Goal: Information Seeking & Learning: Learn about a topic

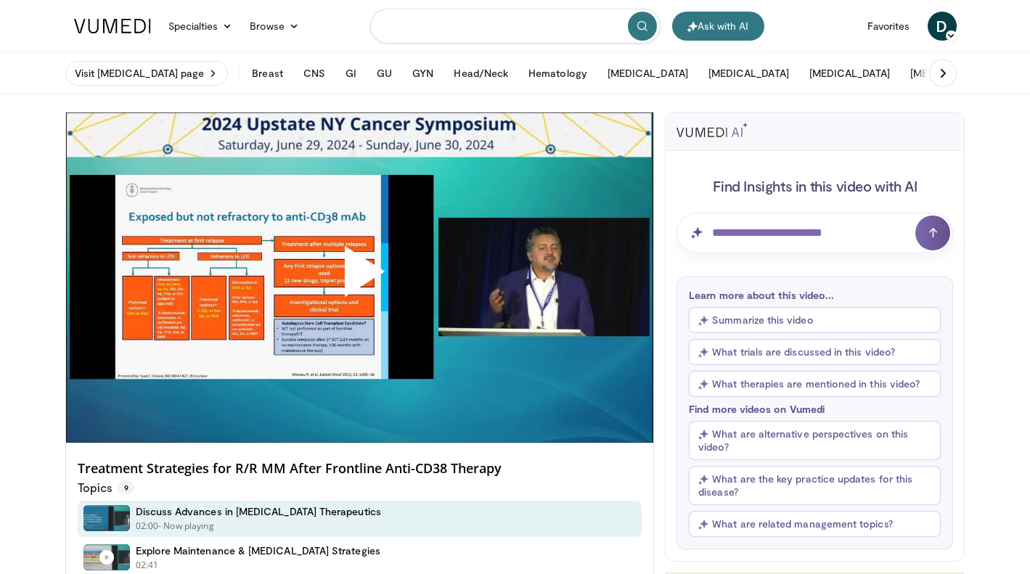
click at [413, 20] on input "Search topics, interventions" at bounding box center [515, 26] width 290 height 35
type input "******"
click at [519, 74] on button "Hematology" at bounding box center [557, 73] width 76 height 29
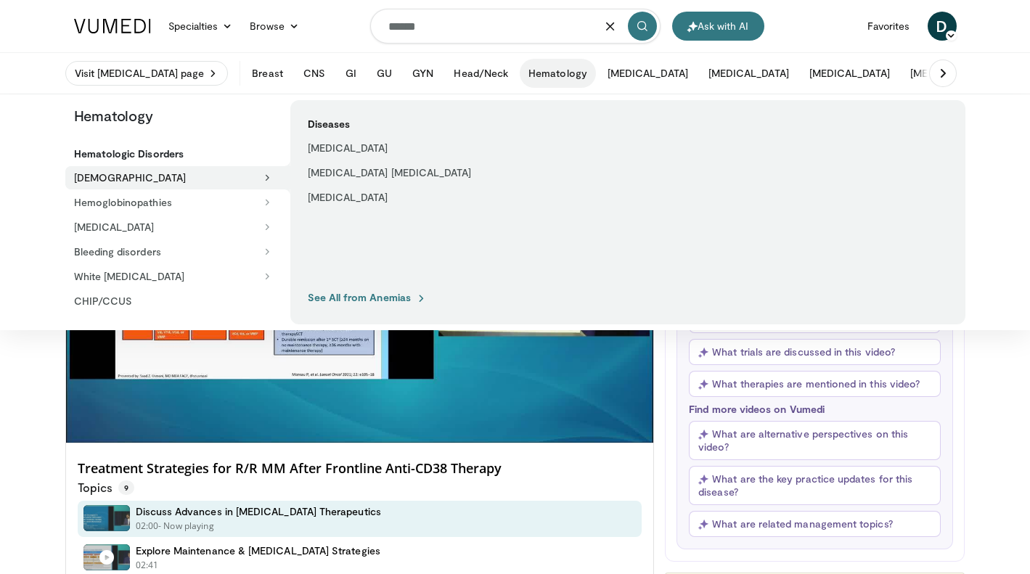
click at [519, 76] on button "Hematology" at bounding box center [557, 73] width 76 height 29
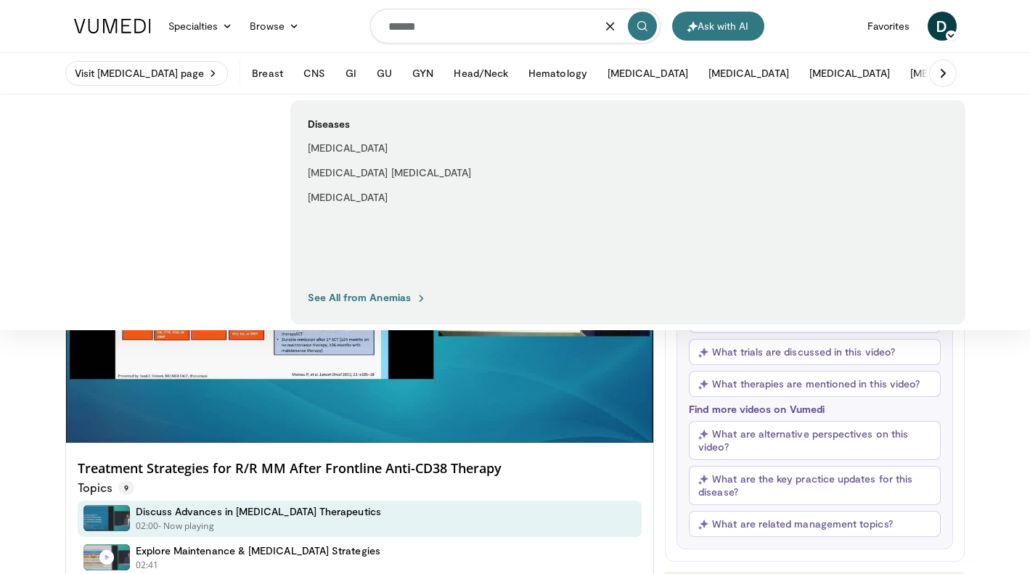
click at [436, 24] on input "******" at bounding box center [515, 26] width 290 height 35
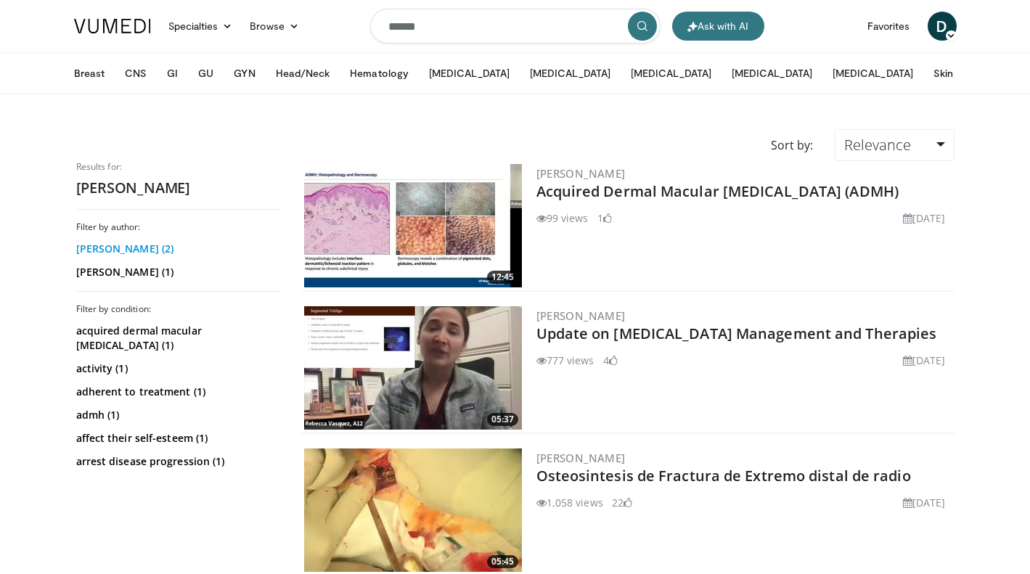
click at [131, 247] on link "Rebecca Vasquez (2)" at bounding box center [176, 249] width 200 height 15
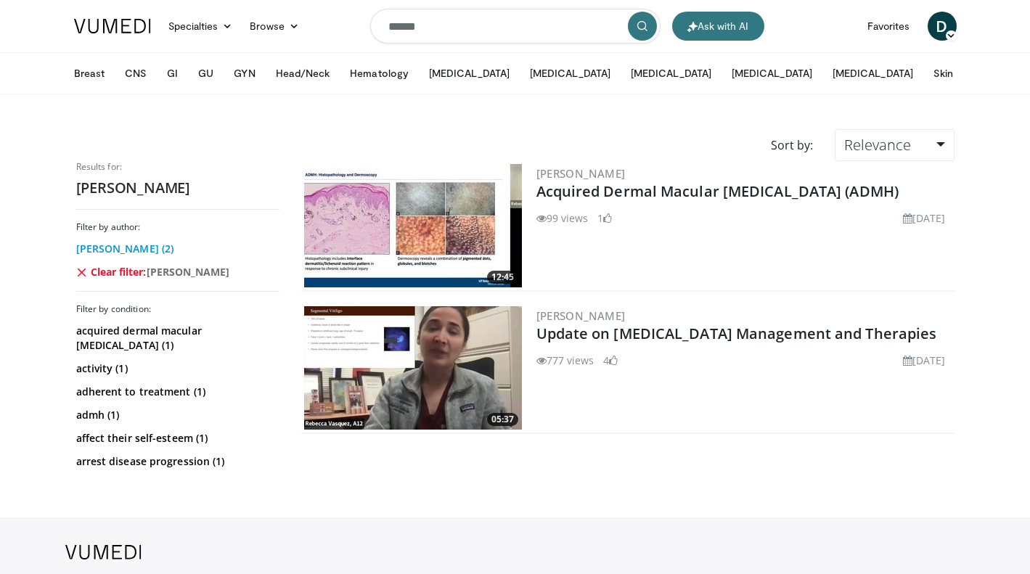
click at [134, 242] on link "[PERSON_NAME] (2)" at bounding box center [176, 249] width 200 height 15
click at [134, 242] on link "Rebecca Vasquez (2)" at bounding box center [176, 249] width 200 height 15
click at [433, 31] on input "******" at bounding box center [515, 26] width 290 height 35
type input "*"
type input "**********"
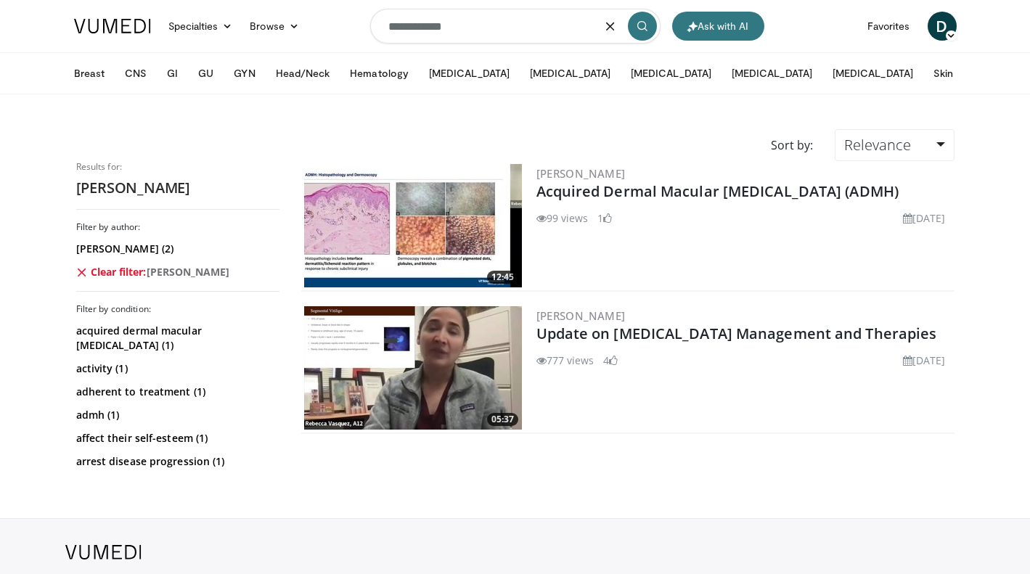
click at [496, 24] on input "**********" at bounding box center [515, 26] width 290 height 35
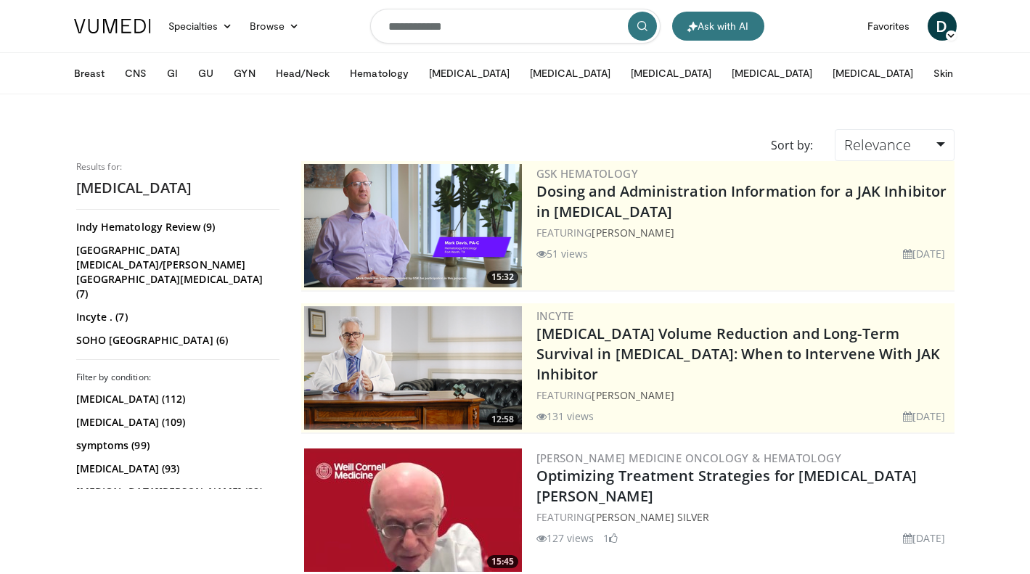
scroll to position [171, 0]
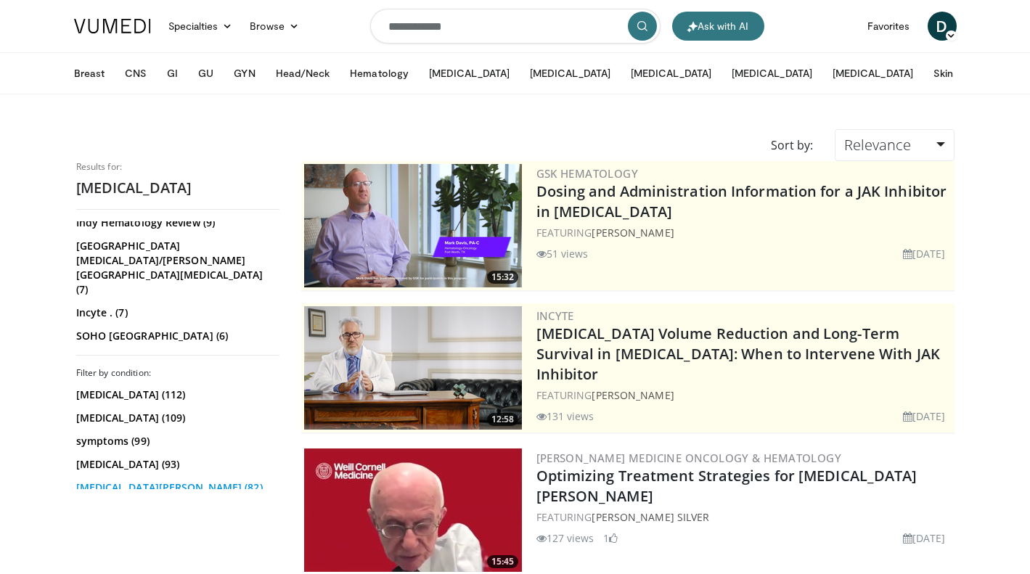
click at [149, 480] on link "[MEDICAL_DATA][PERSON_NAME] (82)" at bounding box center [176, 487] width 200 height 15
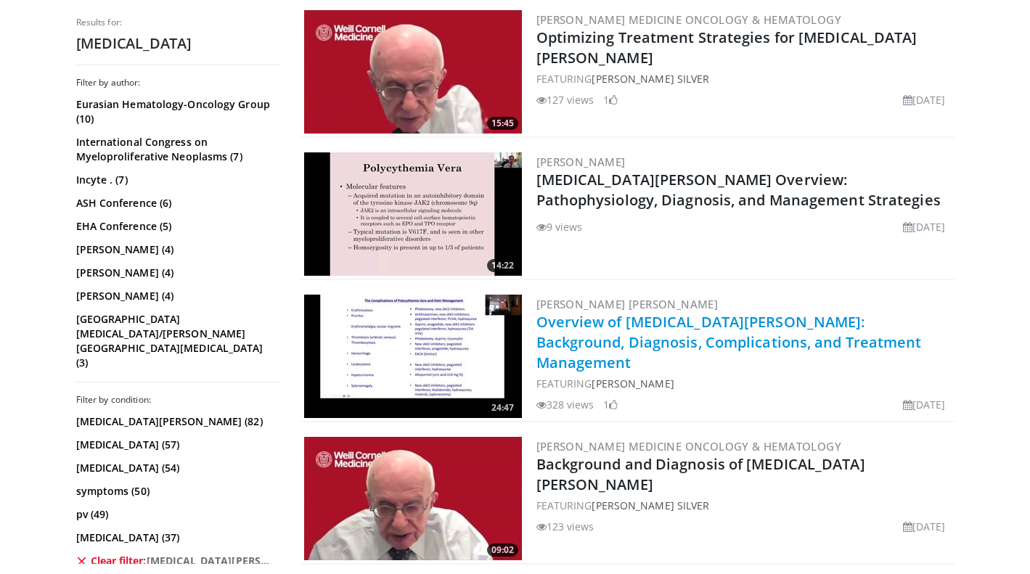
scroll to position [413, 0]
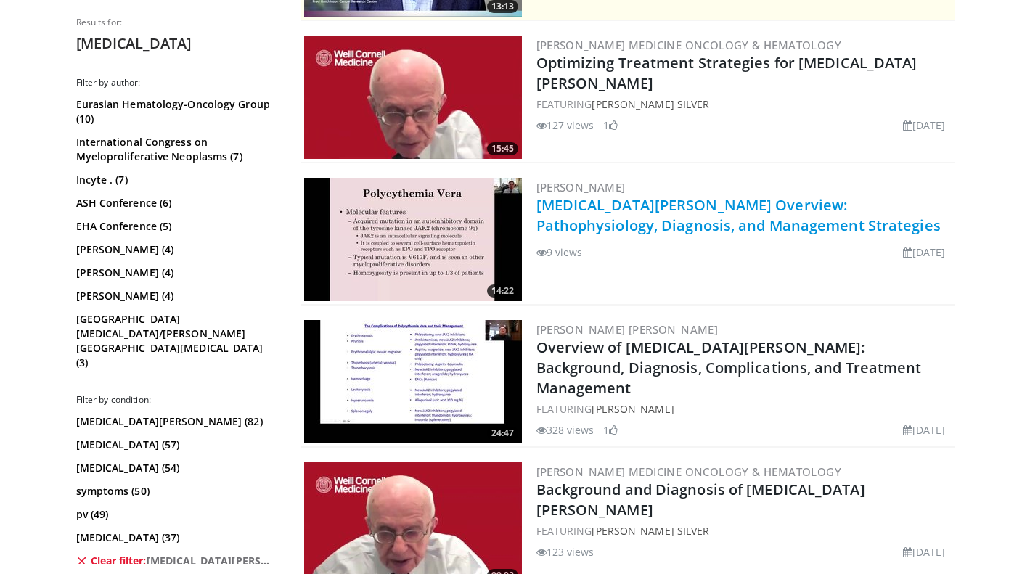
click at [694, 202] on link "[MEDICAL_DATA][PERSON_NAME] Overview: Pathophysiology, Diagnosis, and Managemen…" at bounding box center [738, 215] width 404 height 40
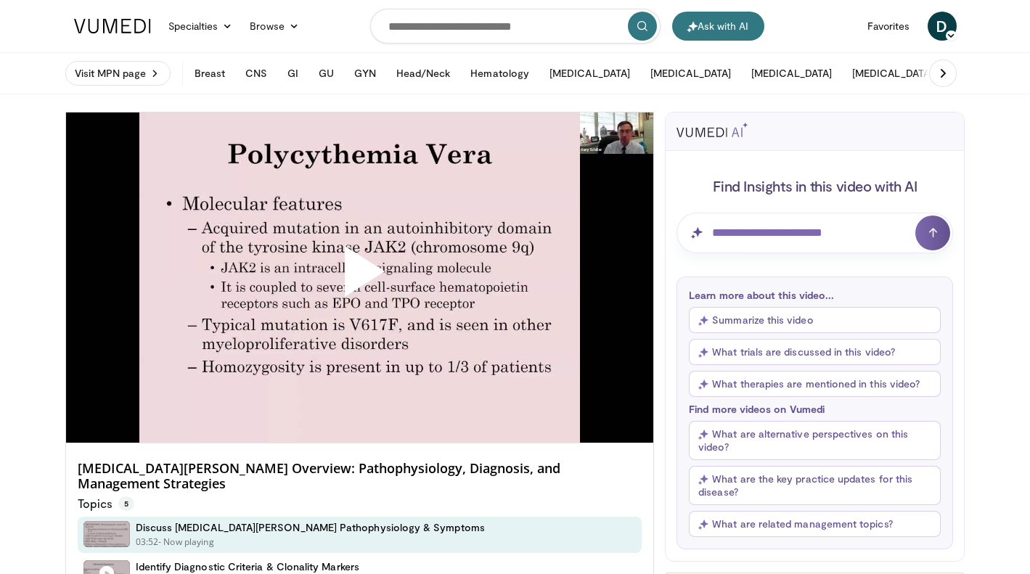
click at [359, 277] on span "Video Player" at bounding box center [359, 277] width 0 height 0
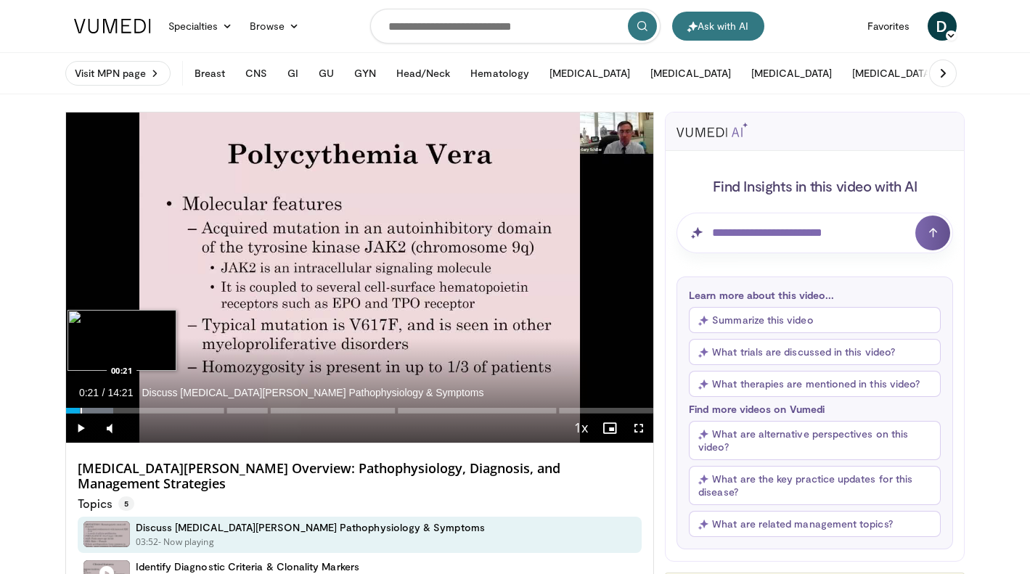
click at [81, 409] on div "Progress Bar" at bounding box center [81, 411] width 1 height 6
click at [87, 413] on div "Loaded : 9.21% 00:24" at bounding box center [360, 411] width 588 height 6
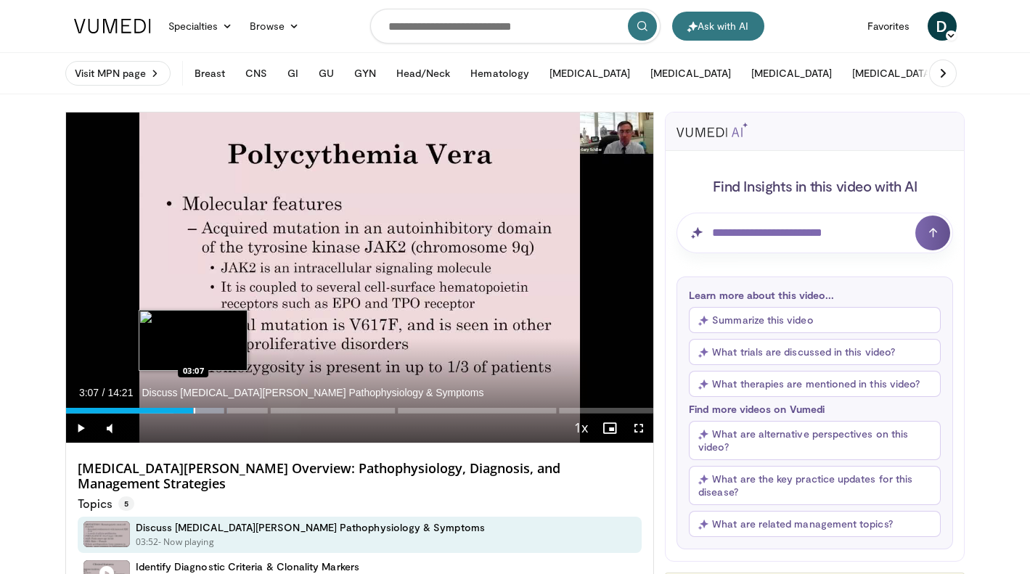
drag, startPoint x: 184, startPoint y: 412, endPoint x: 194, endPoint y: 411, distance: 9.5
click at [194, 411] on div "Loaded : 27.64% 03:07" at bounding box center [360, 411] width 588 height 6
click at [201, 411] on div "Progress Bar" at bounding box center [201, 411] width 1 height 6
drag, startPoint x: 201, startPoint y: 411, endPoint x: 212, endPoint y: 411, distance: 10.9
click at [212, 411] on div "Progress Bar" at bounding box center [212, 411] width 1 height 6
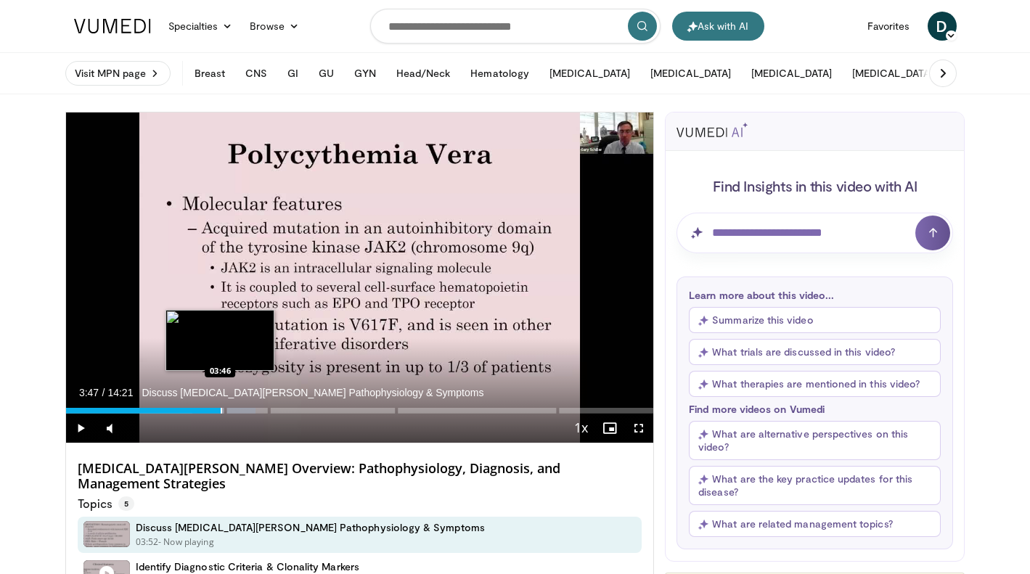
drag, startPoint x: 212, startPoint y: 411, endPoint x: 221, endPoint y: 411, distance: 8.7
click at [221, 411] on div "Progress Bar" at bounding box center [221, 411] width 1 height 6
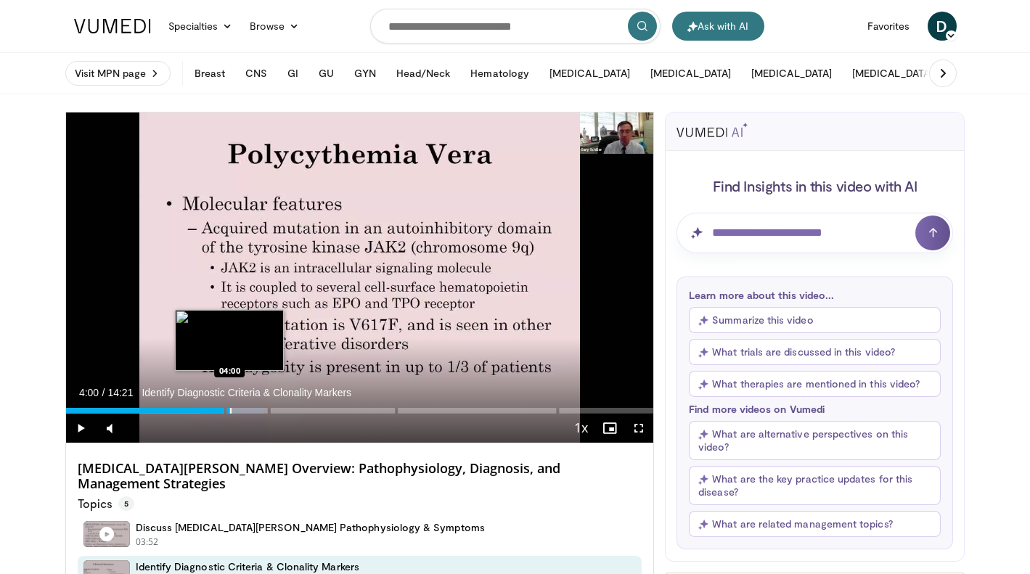
drag, startPoint x: 221, startPoint y: 411, endPoint x: 230, endPoint y: 411, distance: 9.4
click at [230, 411] on div "Progress Bar" at bounding box center [230, 411] width 1 height 6
drag, startPoint x: 230, startPoint y: 411, endPoint x: 239, endPoint y: 411, distance: 8.7
click at [239, 411] on div "Loaded : 35.71% 04:14" at bounding box center [360, 411] width 588 height 6
click at [246, 411] on div "Progress Bar" at bounding box center [246, 411] width 1 height 6
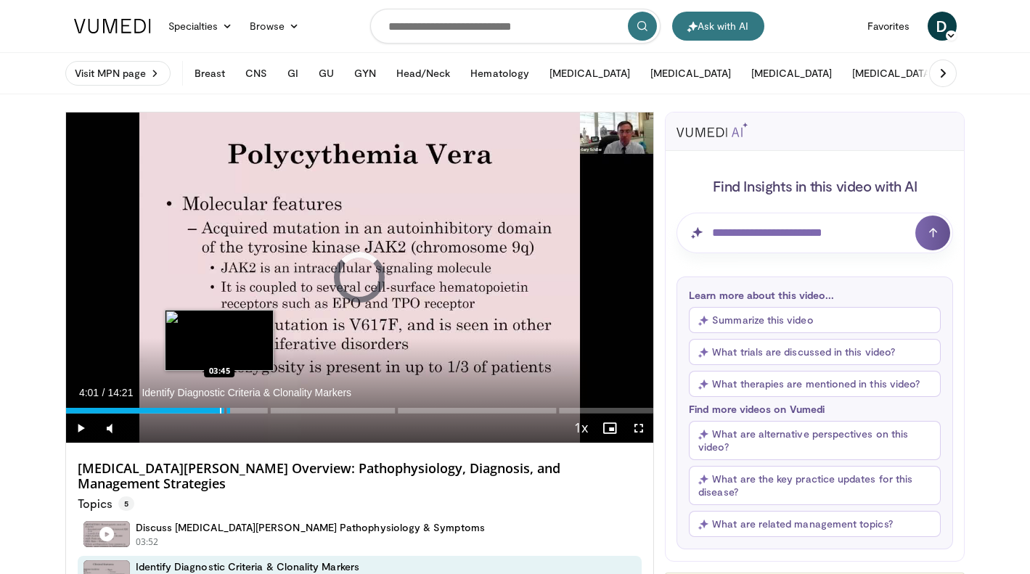
drag, startPoint x: 252, startPoint y: 411, endPoint x: 219, endPoint y: 410, distance: 33.4
click at [219, 410] on div "Loaded : 27.64% 03:46" at bounding box center [360, 411] width 588 height 6
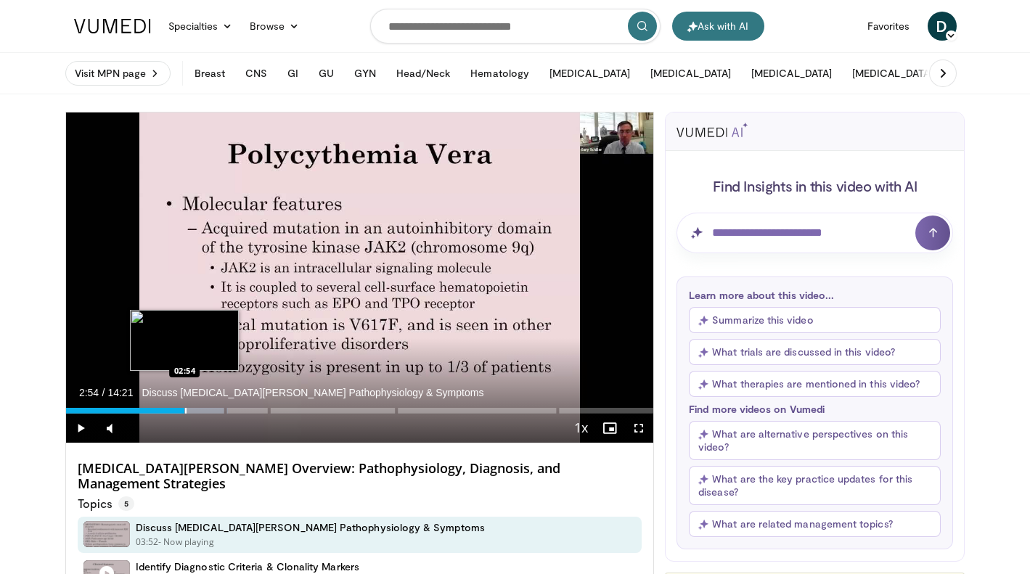
drag, startPoint x: 220, startPoint y: 411, endPoint x: 184, endPoint y: 411, distance: 35.6
click at [184, 411] on div "Loaded : 27.64% 02:54" at bounding box center [360, 411] width 588 height 6
drag, startPoint x: 187, startPoint y: 410, endPoint x: 173, endPoint y: 409, distance: 13.8
click at [173, 409] on div "02:39" at bounding box center [127, 411] width 122 height 6
drag, startPoint x: 173, startPoint y: 409, endPoint x: 160, endPoint y: 408, distance: 13.9
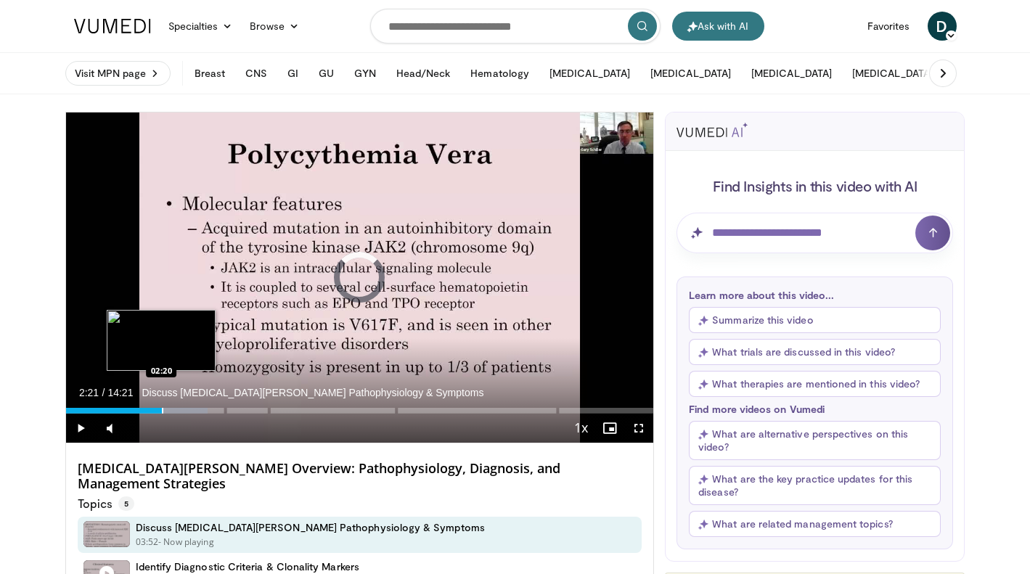
click at [160, 408] on div "Loaded : 24.18% 02:20 02:20" at bounding box center [360, 407] width 588 height 14
drag, startPoint x: 163, startPoint y: 412, endPoint x: 139, endPoint y: 412, distance: 23.2
click at [139, 412] on div "Progress Bar" at bounding box center [139, 411] width 1 height 6
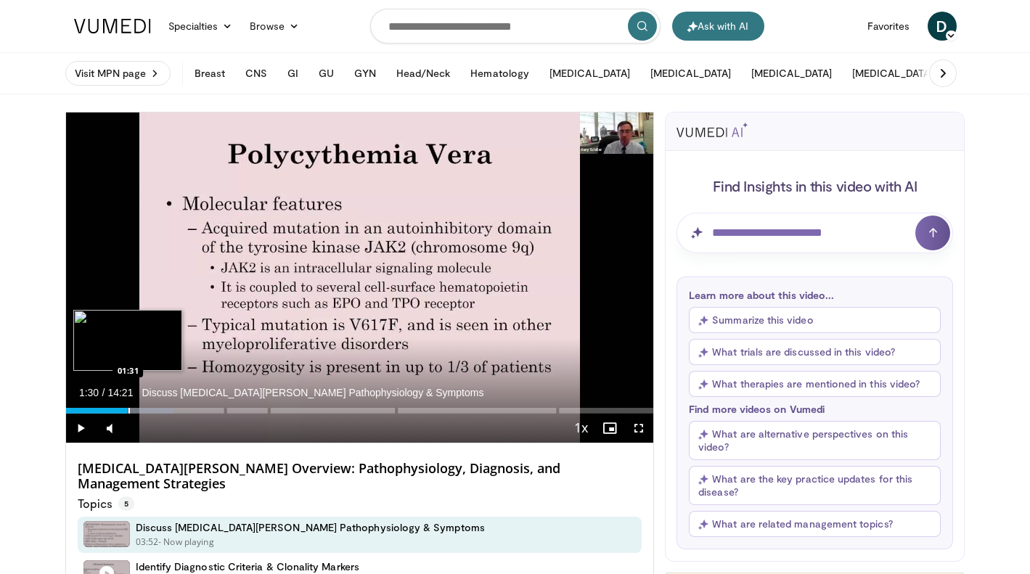
drag, startPoint x: 139, startPoint y: 412, endPoint x: 127, endPoint y: 411, distance: 12.4
click at [127, 411] on div "Loaded : 18.42% 01:30" at bounding box center [360, 411] width 588 height 6
drag, startPoint x: 134, startPoint y: 411, endPoint x: 223, endPoint y: 416, distance: 88.7
click at [223, 416] on div "Current Time 3:49 / Duration 14:21 Discuss Polycythemia Vera Pathophysiology & …" at bounding box center [360, 428] width 588 height 29
drag, startPoint x: 223, startPoint y: 415, endPoint x: 231, endPoint y: 414, distance: 8.0
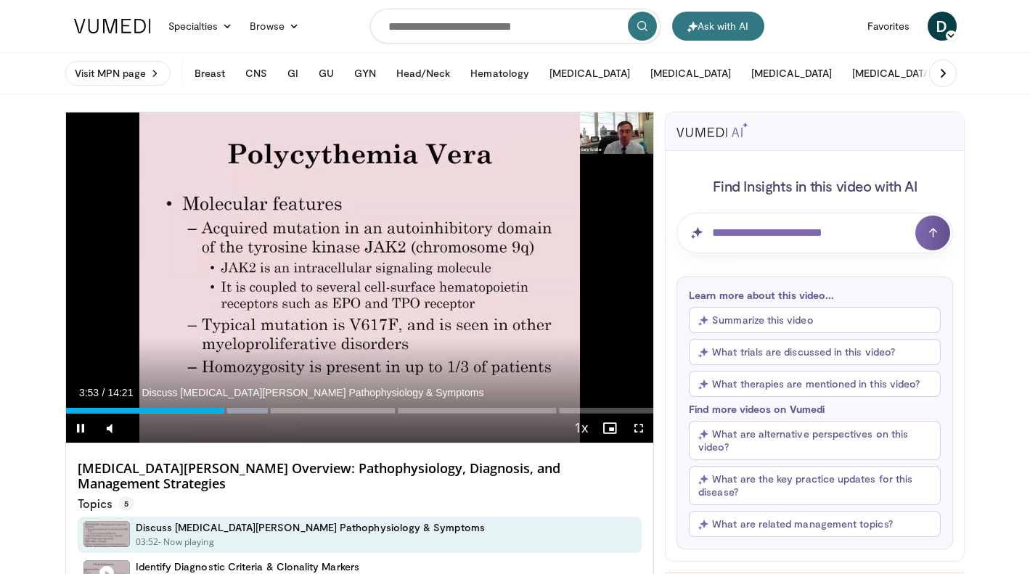
click at [231, 414] on div "Current Time 3:53 / Duration 14:21 Discuss Polycythemia Vera Pathophysiology & …" at bounding box center [360, 428] width 588 height 29
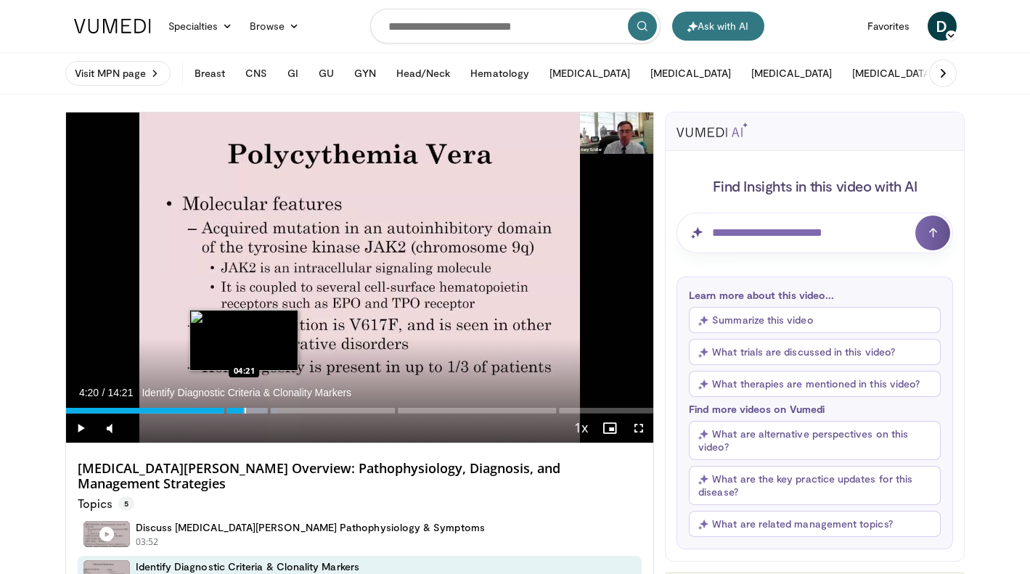
drag, startPoint x: 237, startPoint y: 412, endPoint x: 244, endPoint y: 411, distance: 7.4
click at [244, 411] on div "Loaded : 36.00% 04:20" at bounding box center [360, 411] width 588 height 6
drag, startPoint x: 253, startPoint y: 414, endPoint x: 261, endPoint y: 411, distance: 8.3
click at [261, 411] on div "Progress Bar" at bounding box center [261, 411] width 1 height 6
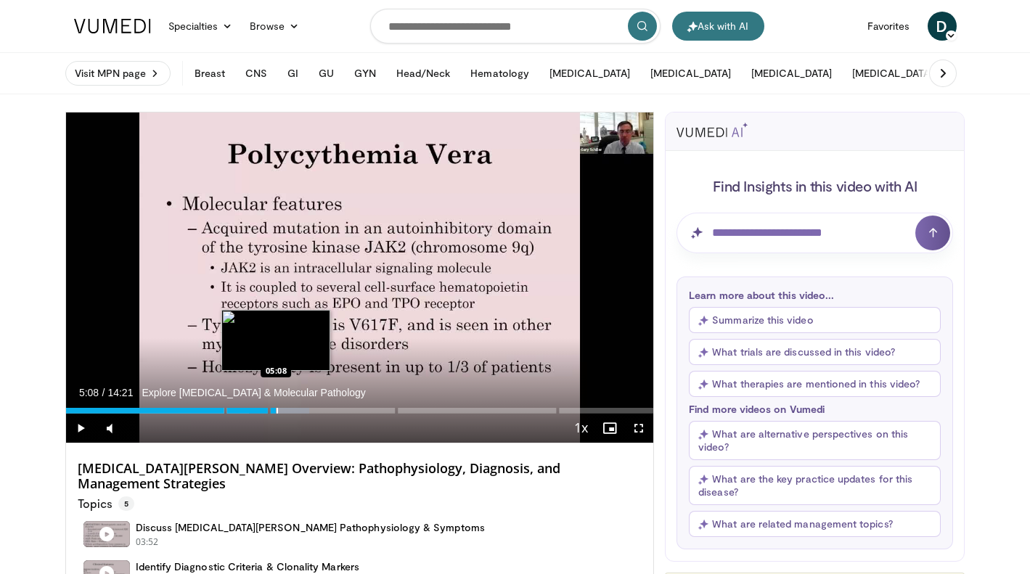
drag, startPoint x: 263, startPoint y: 409, endPoint x: 279, endPoint y: 411, distance: 16.0
click at [279, 411] on div "Progress Bar" at bounding box center [279, 411] width 60 height 6
drag, startPoint x: 284, startPoint y: 411, endPoint x: 292, endPoint y: 410, distance: 8.7
click at [292, 410] on div "Loaded : 44.13% 05:32" at bounding box center [360, 411] width 588 height 6
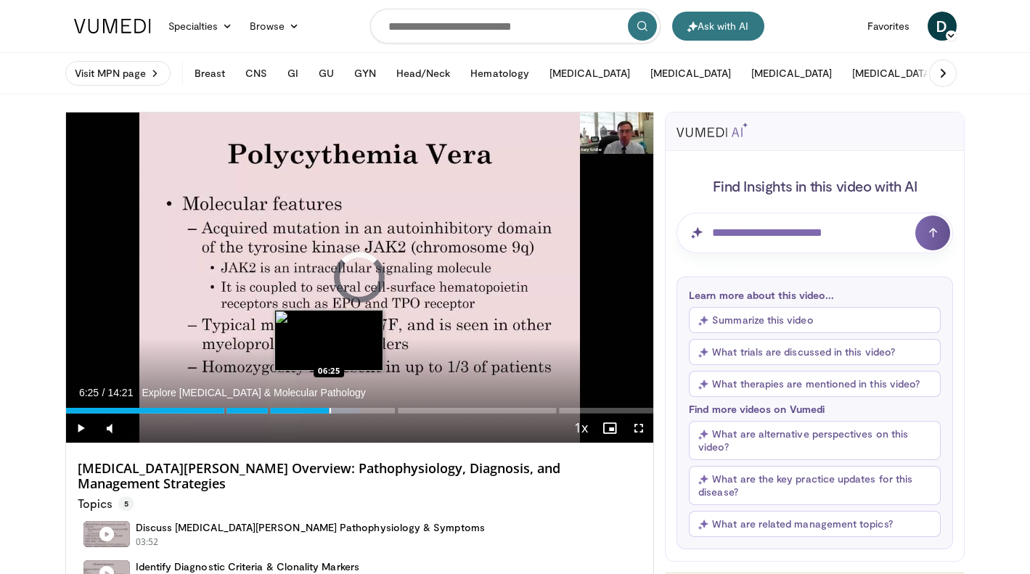
drag, startPoint x: 317, startPoint y: 411, endPoint x: 329, endPoint y: 409, distance: 12.5
click at [329, 409] on div "Loaded : 49.94% 06:25" at bounding box center [360, 411] width 588 height 6
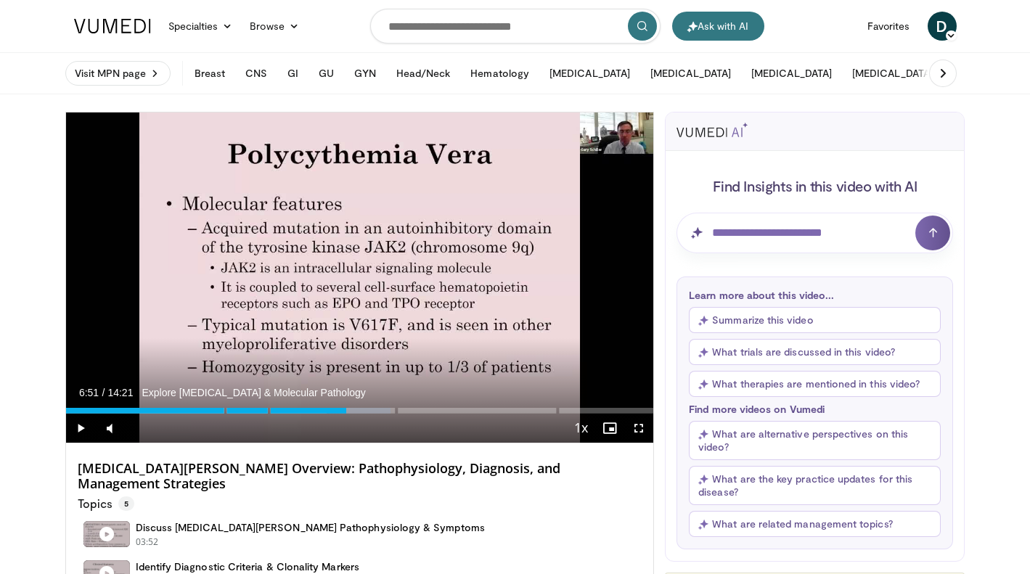
drag, startPoint x: 333, startPoint y: 413, endPoint x: 347, endPoint y: 410, distance: 14.1
click at [347, 410] on div "Loaded : 55.29% 06:51" at bounding box center [360, 411] width 588 height 6
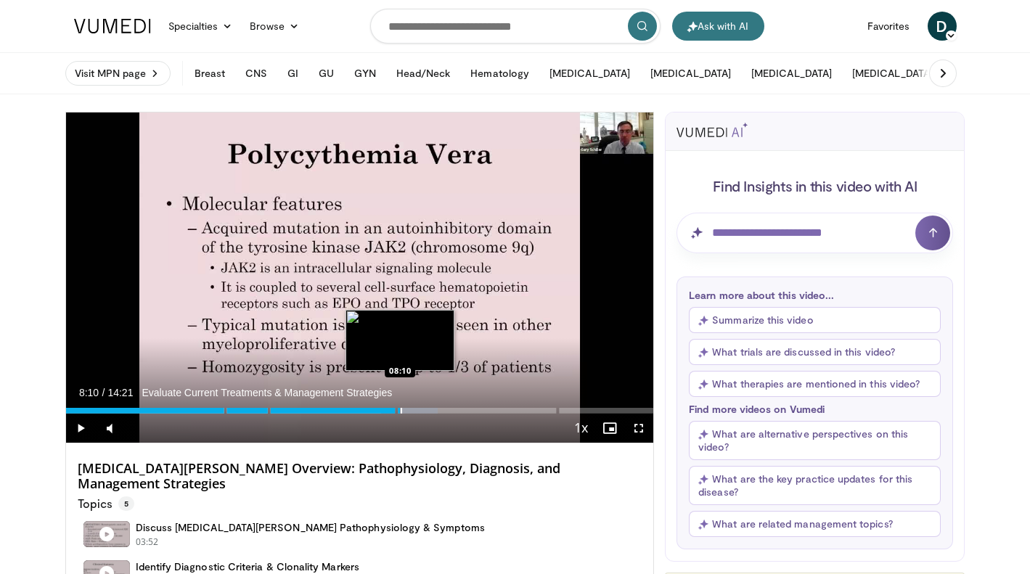
drag, startPoint x: 392, startPoint y: 413, endPoint x: 400, endPoint y: 412, distance: 8.0
click at [400, 412] on div "Loaded : 63.36% 08:08" at bounding box center [360, 411] width 588 height 6
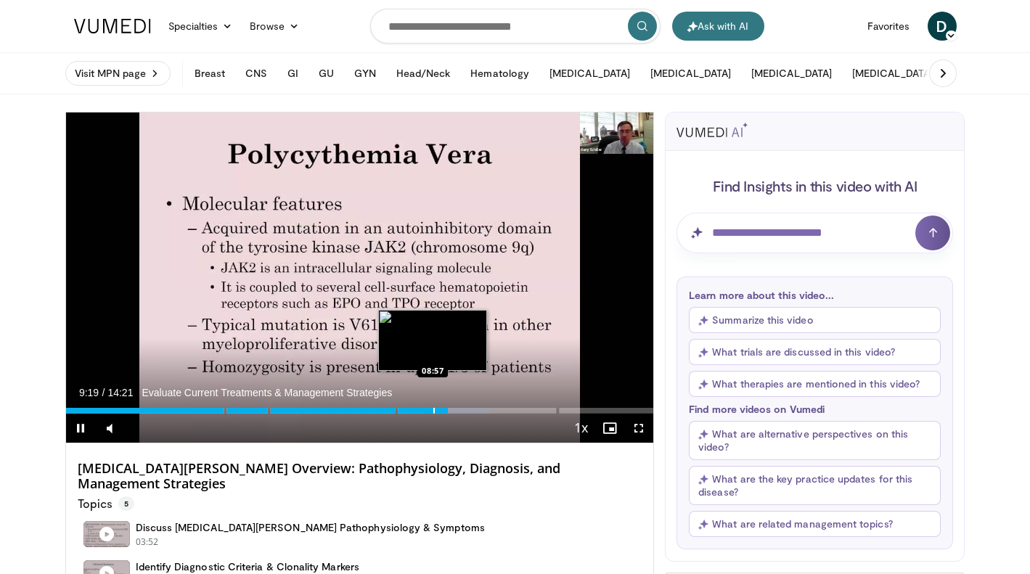
click at [432, 412] on video-js "**********" at bounding box center [360, 277] width 588 height 331
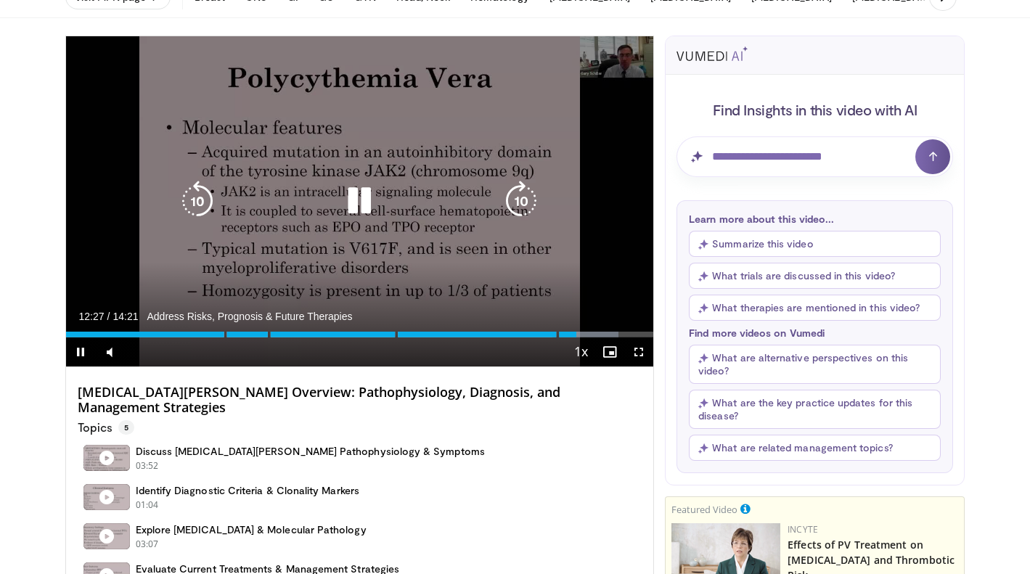
scroll to position [56, 0]
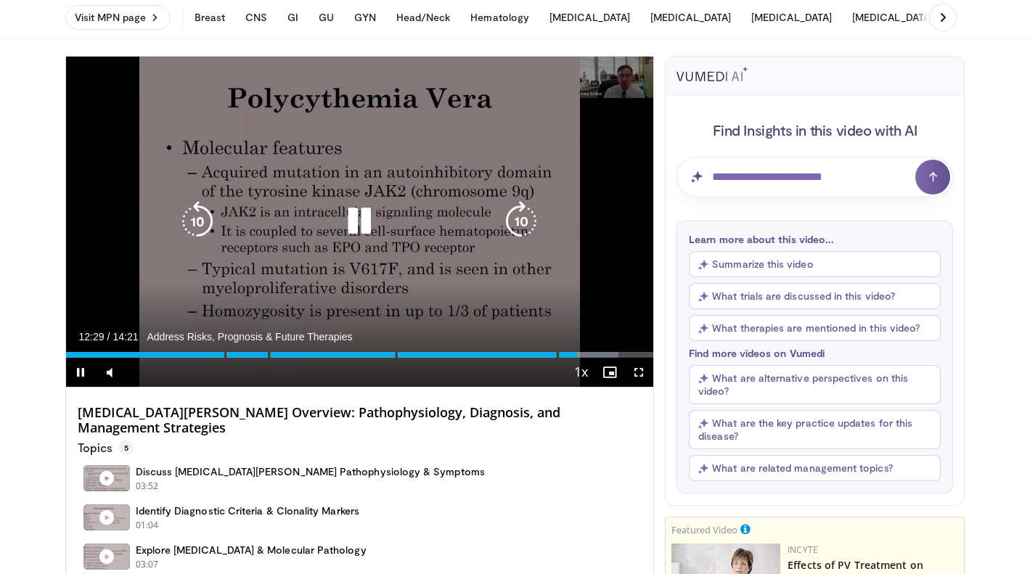
click at [552, 147] on div "10 seconds Tap to unmute" at bounding box center [360, 222] width 588 height 330
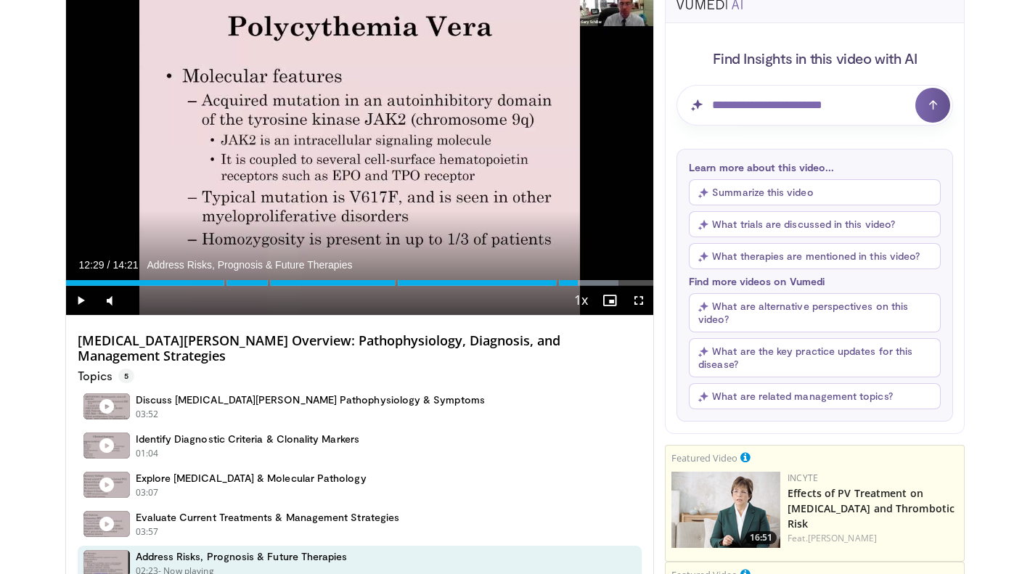
scroll to position [133, 0]
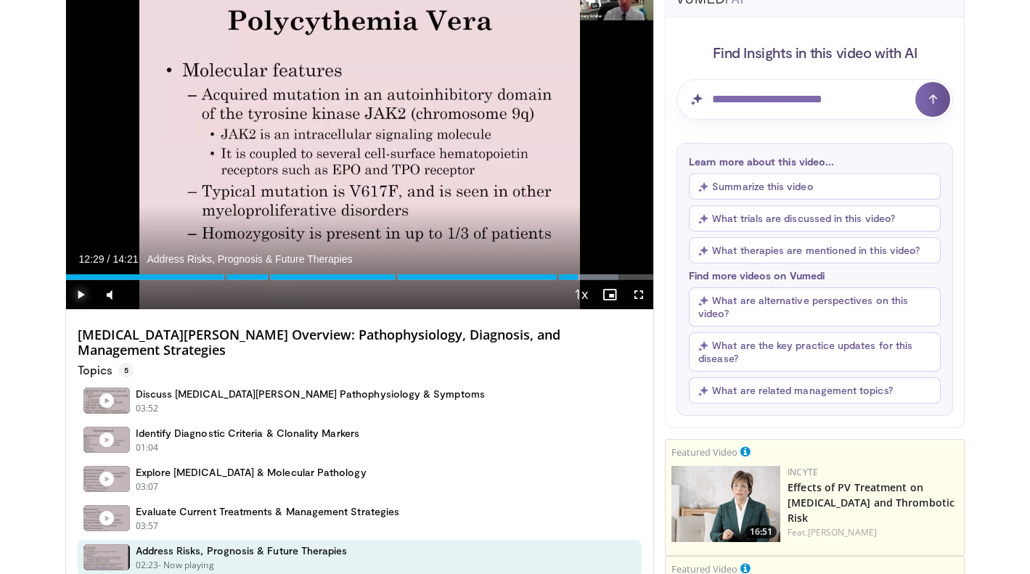
click at [78, 296] on span "Video Player" at bounding box center [80, 294] width 29 height 29
drag, startPoint x: 597, startPoint y: 278, endPoint x: 623, endPoint y: 276, distance: 25.5
click at [623, 276] on div "Progress Bar" at bounding box center [623, 277] width 1 height 6
click at [636, 279] on div "Loaded : 100.00% 13:56" at bounding box center [360, 277] width 588 height 6
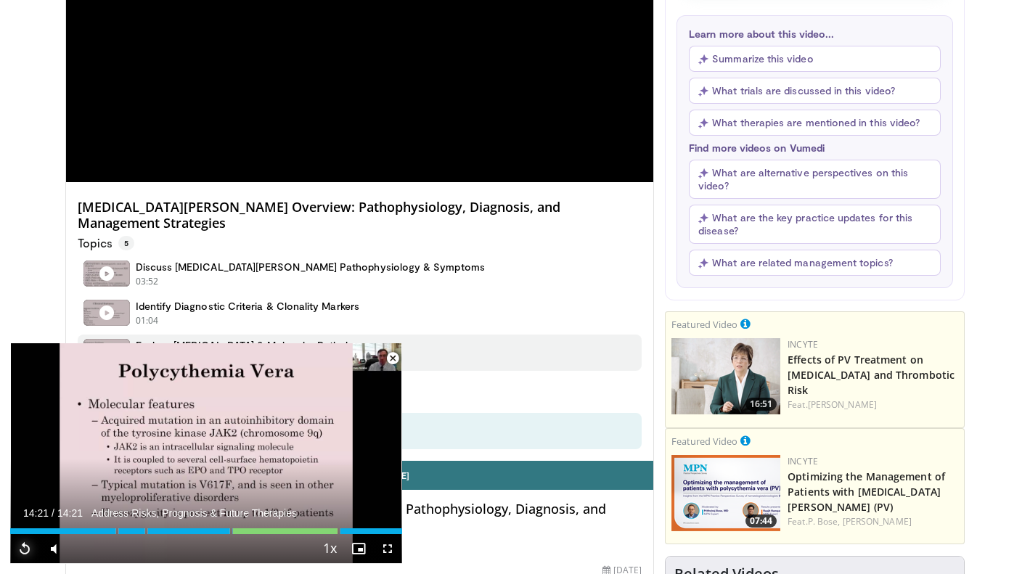
scroll to position [277, 0]
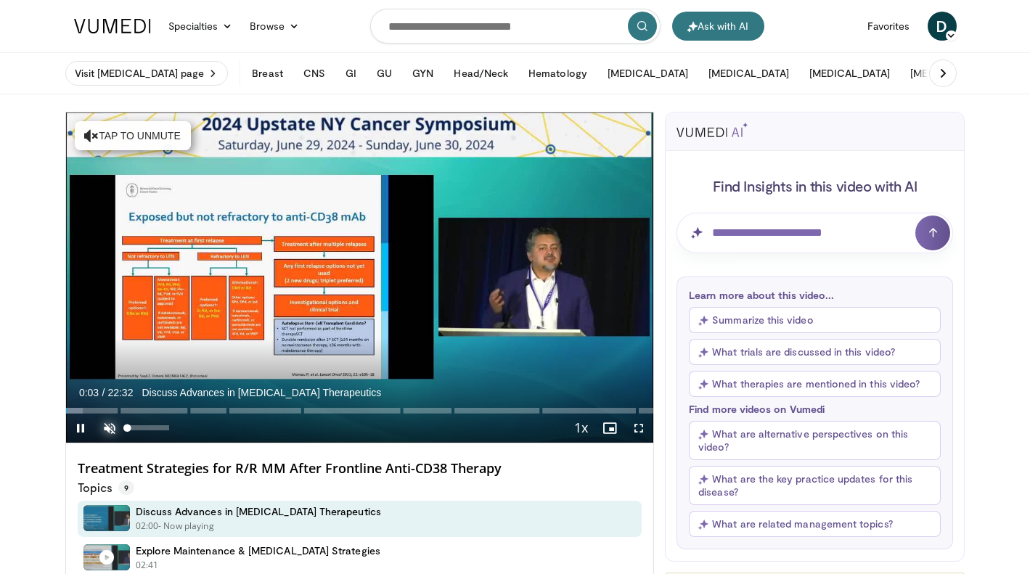
click at [107, 431] on span "Video Player" at bounding box center [109, 428] width 29 height 29
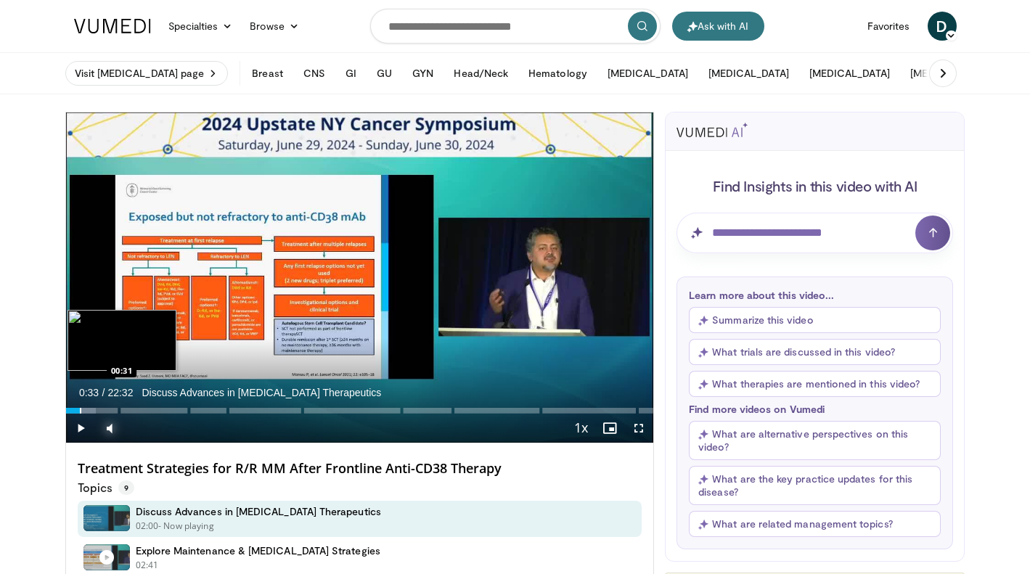
click at [80, 413] on div "Loaded : 5.18% 00:33" at bounding box center [360, 411] width 588 height 6
drag, startPoint x: 83, startPoint y: 414, endPoint x: 93, endPoint y: 413, distance: 9.5
click at [93, 414] on div "Current Time 0:38 / Duration 22:32 Discuss Advances in [MEDICAL_DATA] Therapeut…" at bounding box center [360, 428] width 588 height 29
drag, startPoint x: 85, startPoint y: 414, endPoint x: 94, endPoint y: 412, distance: 9.5
click at [94, 414] on div "Current Time 0:42 / Duration 22:32 Discuss Advances in [MEDICAL_DATA] Therapeut…" at bounding box center [360, 428] width 588 height 29
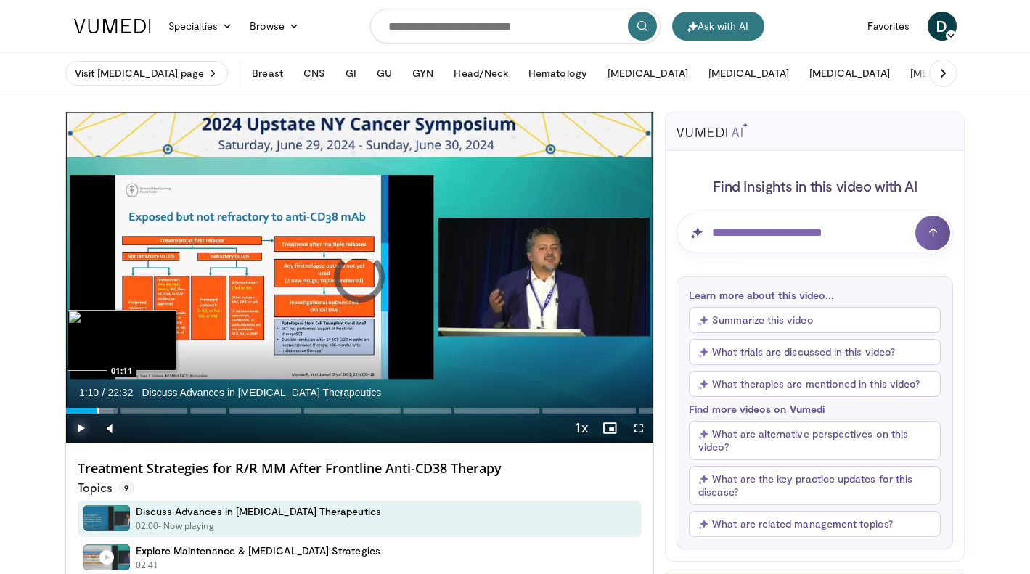
drag, startPoint x: 86, startPoint y: 413, endPoint x: 98, endPoint y: 413, distance: 11.6
click at [98, 413] on div "Loaded : 8.07% 01:10" at bounding box center [360, 411] width 588 height 6
drag, startPoint x: 101, startPoint y: 412, endPoint x: 109, endPoint y: 410, distance: 8.3
click at [109, 410] on div "Progress Bar" at bounding box center [109, 411] width 1 height 6
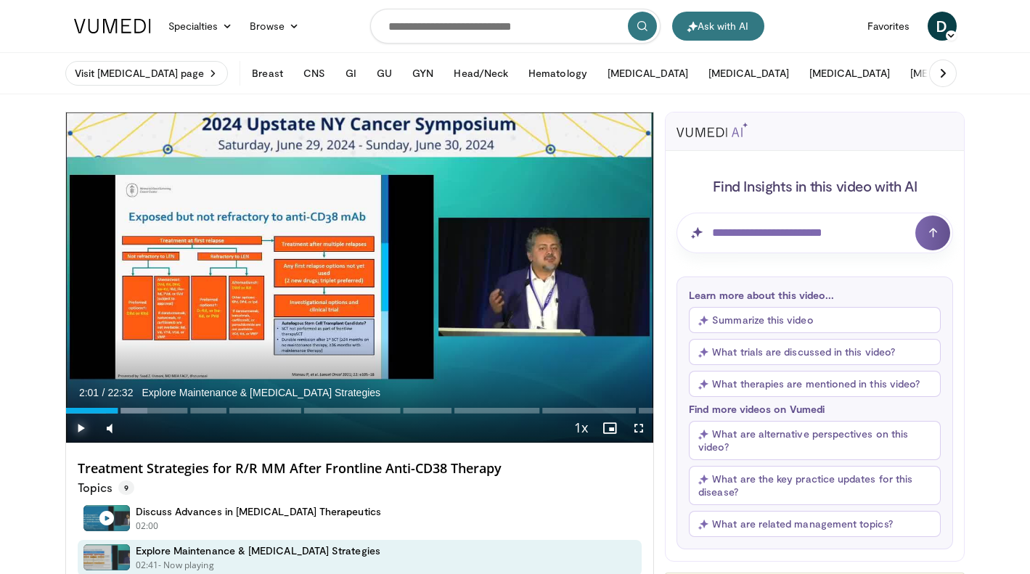
drag, startPoint x: 110, startPoint y: 408, endPoint x: 118, endPoint y: 407, distance: 8.1
click at [118, 407] on div "Loaded : 13.94% 02:01 02:01" at bounding box center [360, 407] width 588 height 14
click at [643, 425] on span "Video Player" at bounding box center [638, 428] width 29 height 29
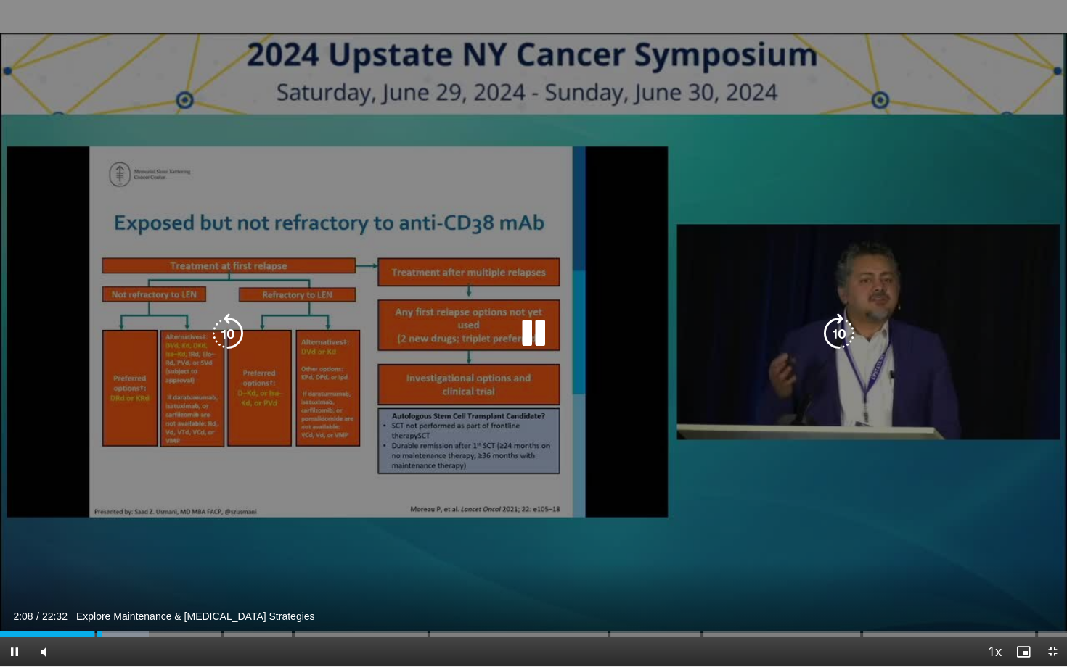
click at [458, 566] on div "10 seconds Tap to unmute" at bounding box center [533, 333] width 1067 height 667
click at [528, 335] on icon "Video Player" at bounding box center [533, 333] width 41 height 41
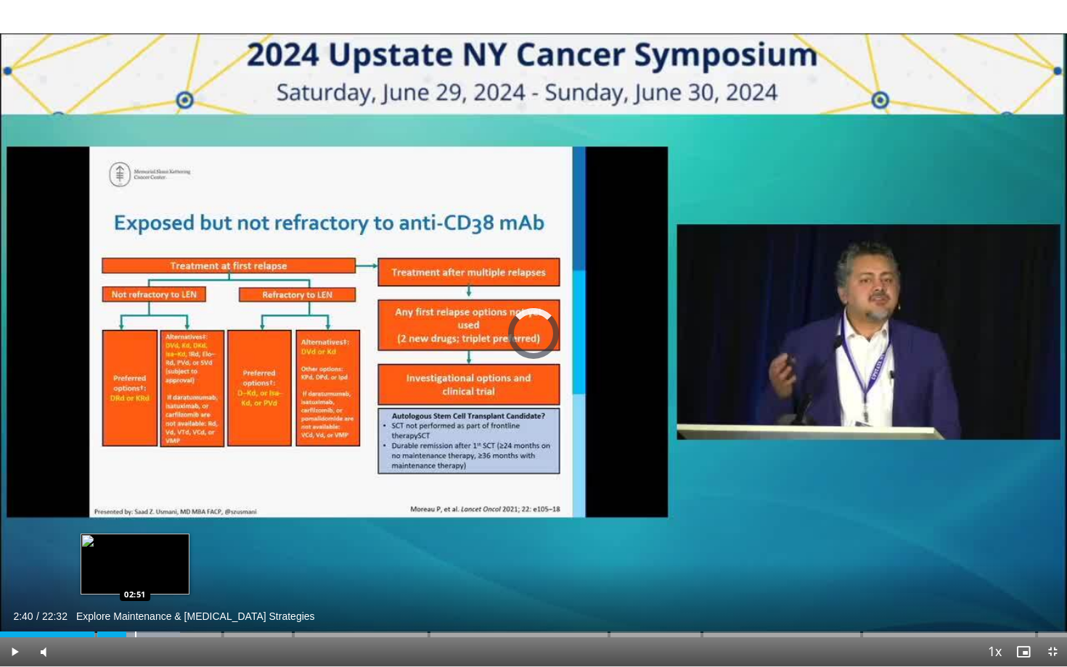
drag, startPoint x: 126, startPoint y: 636, endPoint x: 138, endPoint y: 634, distance: 12.5
click at [136, 573] on div "Progress Bar" at bounding box center [135, 635] width 1 height 6
drag, startPoint x: 139, startPoint y: 630, endPoint x: 149, endPoint y: 630, distance: 10.2
click at [149, 573] on div "Loaded : 17.60% 03:09 03:09" at bounding box center [533, 631] width 1067 height 14
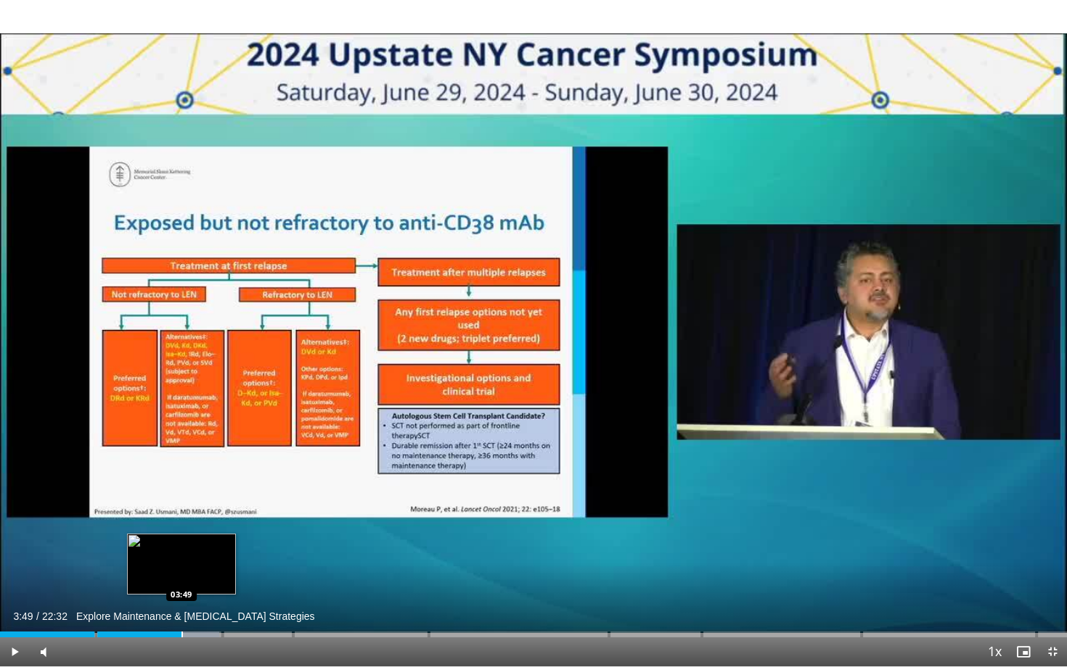
drag, startPoint x: 147, startPoint y: 634, endPoint x: 181, endPoint y: 630, distance: 34.3
click at [181, 573] on div "Loaded : 20.54% 03:49 03:49" at bounding box center [533, 631] width 1067 height 14
drag, startPoint x: 184, startPoint y: 633, endPoint x: 196, endPoint y: 633, distance: 11.6
click at [196, 573] on div "Loaded : 22.01% 04:08" at bounding box center [533, 635] width 1067 height 6
drag, startPoint x: 196, startPoint y: 633, endPoint x: 218, endPoint y: 632, distance: 22.5
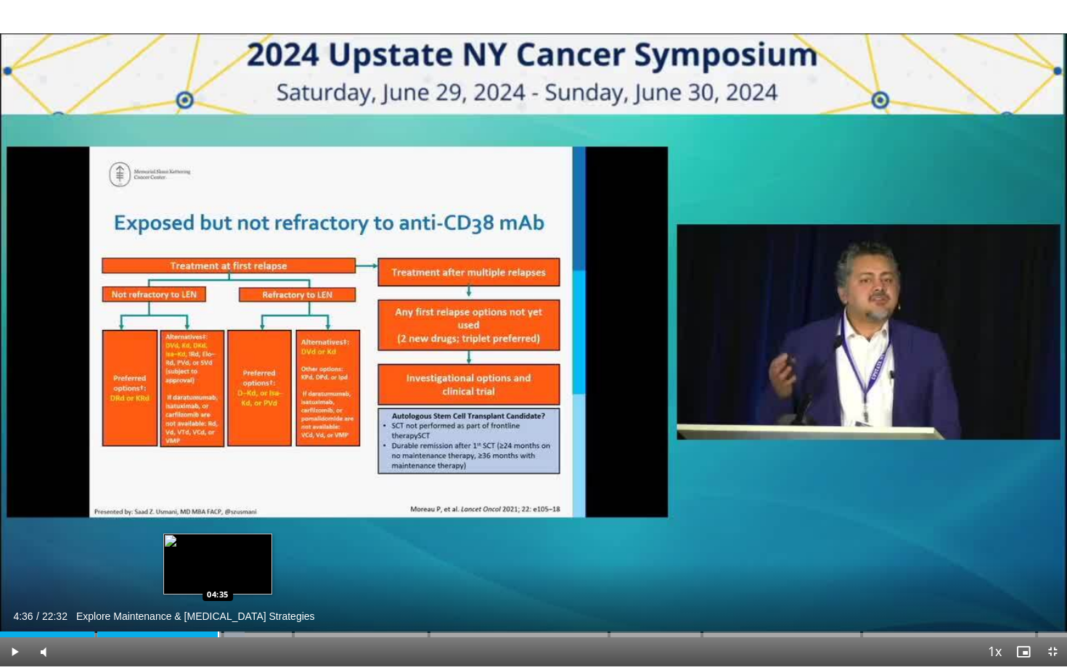
click at [218, 573] on div "Loaded : 22.95% 04:36 04:35" at bounding box center [533, 631] width 1067 height 14
click at [223, 573] on div "Loaded : 25.17% 04:43 04:42" at bounding box center [533, 631] width 1067 height 14
drag, startPoint x: 229, startPoint y: 636, endPoint x: 238, endPoint y: 633, distance: 9.0
click at [238, 573] on div "Loaded : 27.39% 05:01" at bounding box center [533, 635] width 1067 height 6
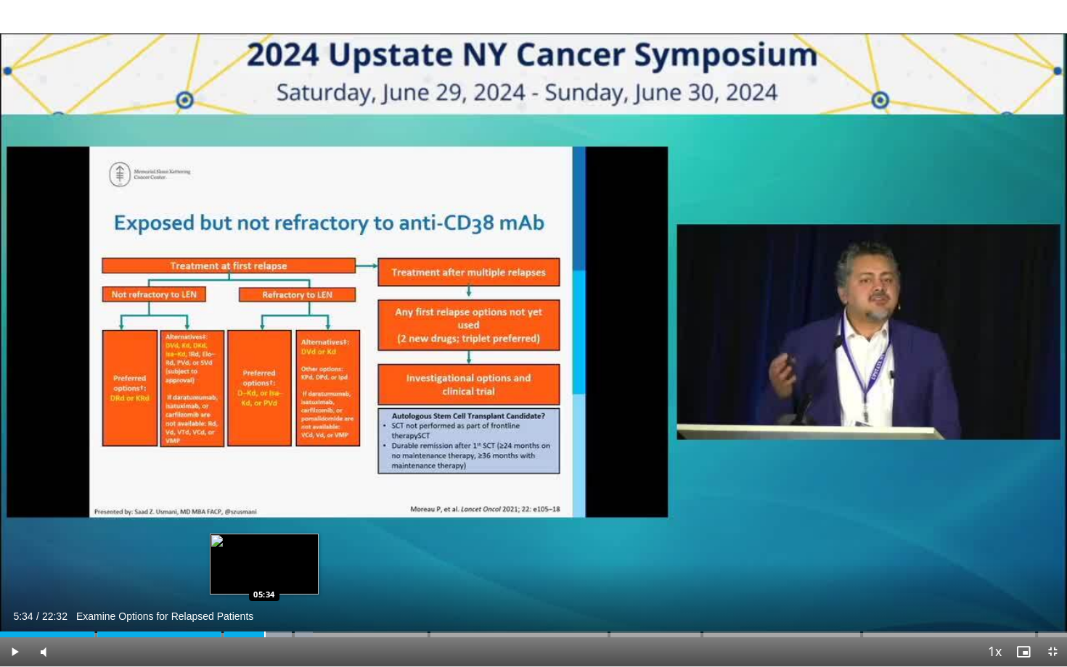
click at [264, 573] on div "Loaded : 29.34% 05:34" at bounding box center [533, 635] width 1067 height 6
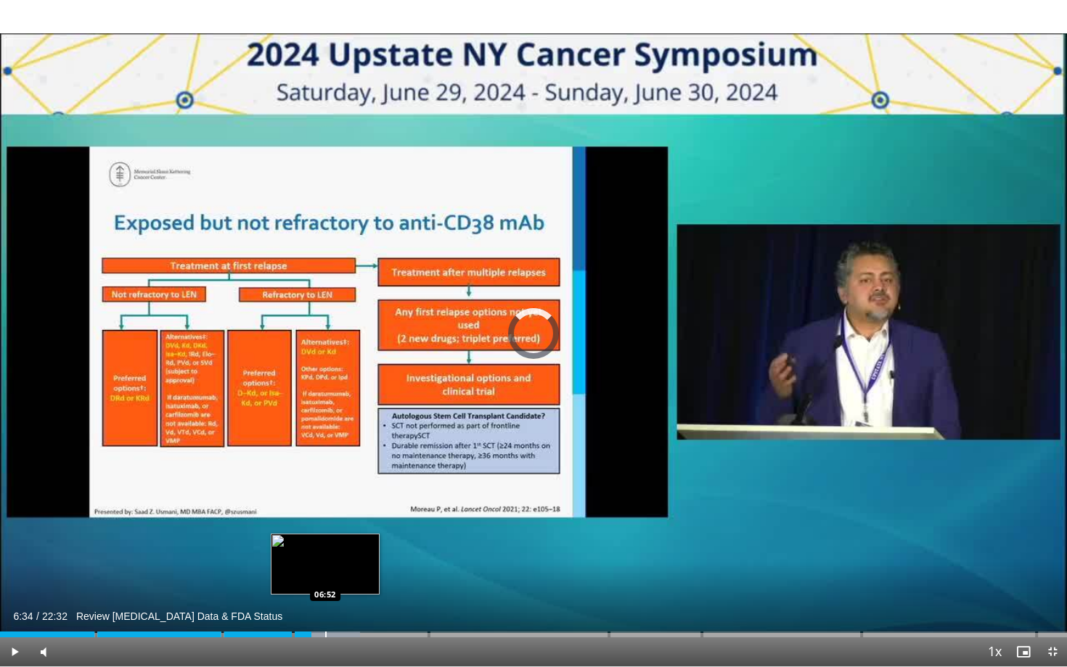
drag, startPoint x: 290, startPoint y: 636, endPoint x: 325, endPoint y: 632, distance: 35.1
click at [325, 573] on div "Loaded : 33.75% 06:52 06:52" at bounding box center [533, 631] width 1067 height 14
drag, startPoint x: 326, startPoint y: 637, endPoint x: 340, endPoint y: 636, distance: 14.5
click at [340, 573] on div "Loaded : 35.21% 07:12" at bounding box center [533, 635] width 1067 height 6
drag, startPoint x: 340, startPoint y: 636, endPoint x: 353, endPoint y: 636, distance: 12.3
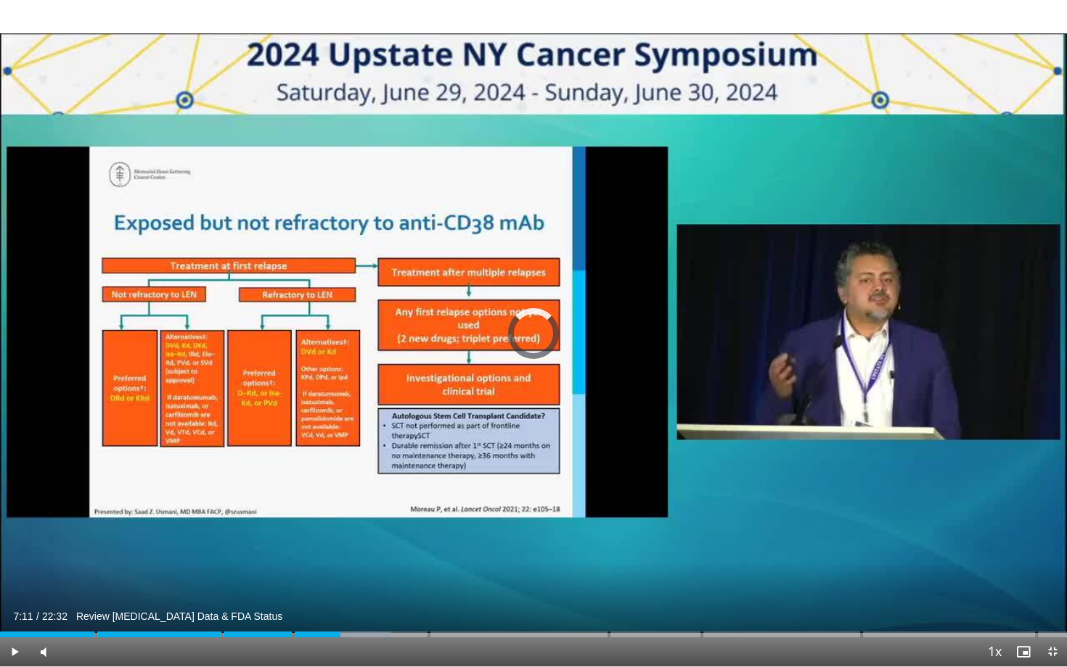
click at [353, 573] on div "Loaded : 36.68% 07:23" at bounding box center [533, 635] width 1067 height 6
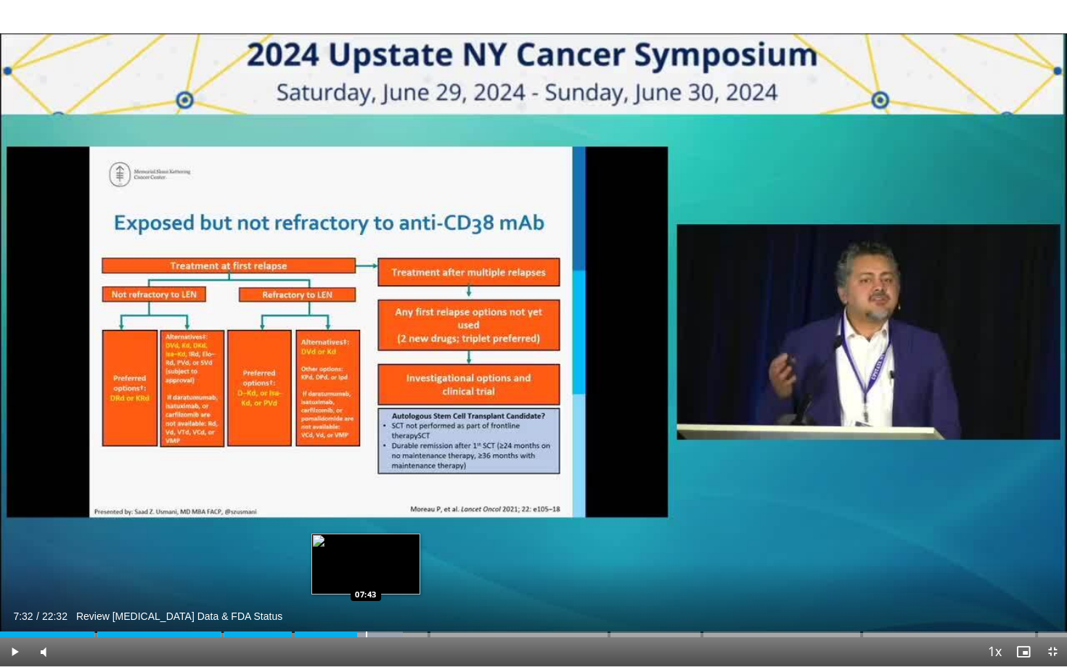
drag, startPoint x: 353, startPoint y: 636, endPoint x: 366, endPoint y: 636, distance: 13.1
click at [366, 573] on div "Loaded : 37.76% 07:43" at bounding box center [533, 635] width 1067 height 6
drag, startPoint x: 366, startPoint y: 636, endPoint x: 383, endPoint y: 636, distance: 17.4
click at [383, 573] on div "Loaded : 38.88% 07:47" at bounding box center [533, 635] width 1067 height 6
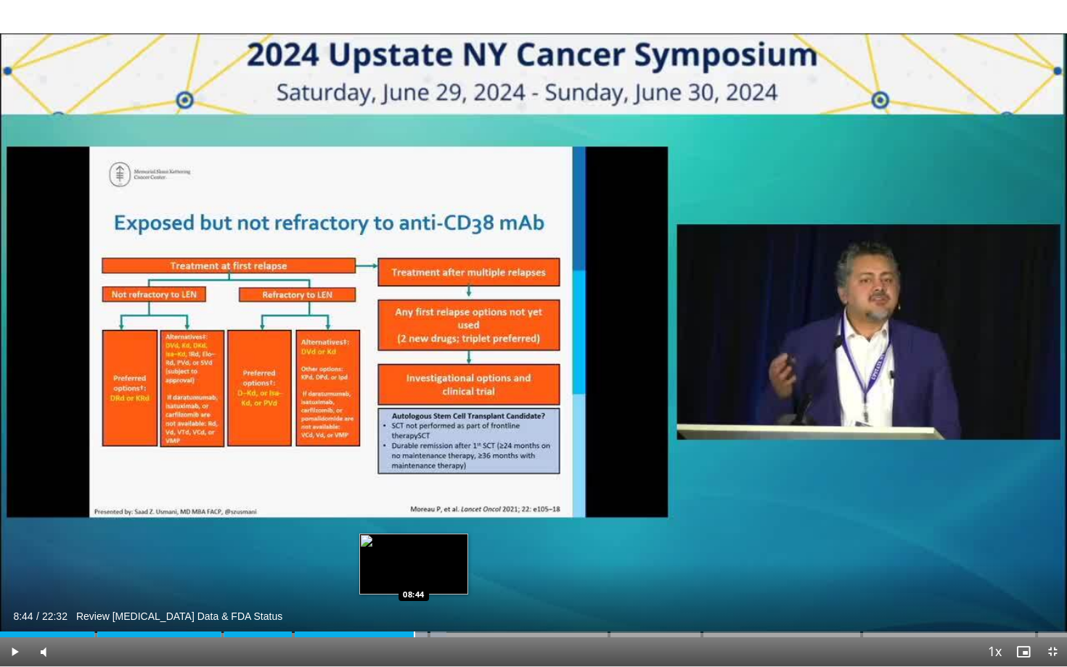
drag, startPoint x: 383, startPoint y: 636, endPoint x: 414, endPoint y: 637, distance: 30.5
click at [414, 573] on div "Loaded : 41.82% 08:44" at bounding box center [533, 635] width 1067 height 6
drag, startPoint x: 414, startPoint y: 636, endPoint x: 437, endPoint y: 636, distance: 23.2
click at [437, 573] on div "Loaded : 43.28% 09:12" at bounding box center [533, 635] width 1067 height 6
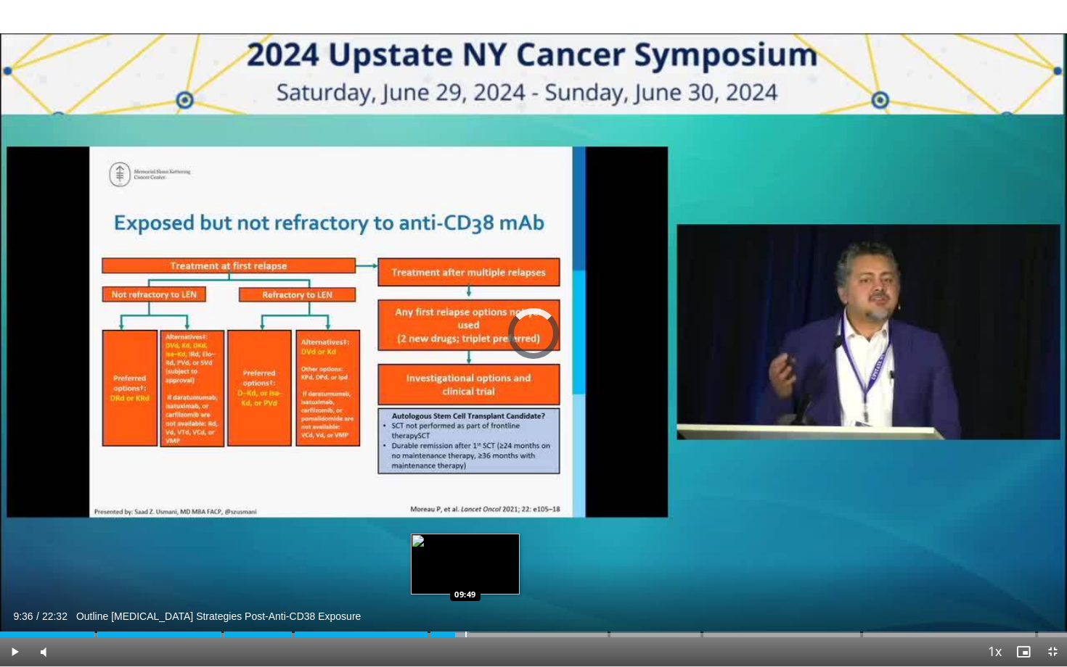
drag, startPoint x: 437, startPoint y: 636, endPoint x: 477, endPoint y: 637, distance: 40.6
click at [477, 573] on div "Loaded : 44.02% 09:45" at bounding box center [533, 635] width 1067 height 6
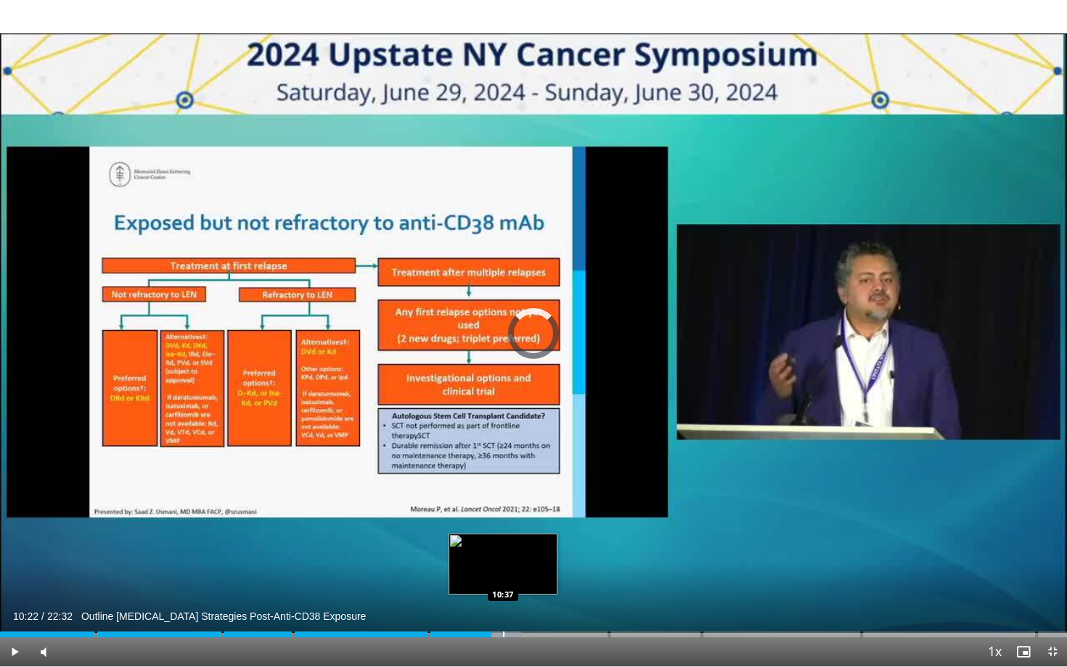
drag, startPoint x: 477, startPoint y: 637, endPoint x: 522, endPoint y: 636, distance: 45.0
click at [523, 573] on div "Loaded : 48.86% 10:30" at bounding box center [533, 635] width 1067 height 6
drag, startPoint x: 523, startPoint y: 636, endPoint x: 545, endPoint y: 636, distance: 21.8
click at [545, 573] on div "Loaded : 54.05% 11:15" at bounding box center [533, 635] width 1067 height 6
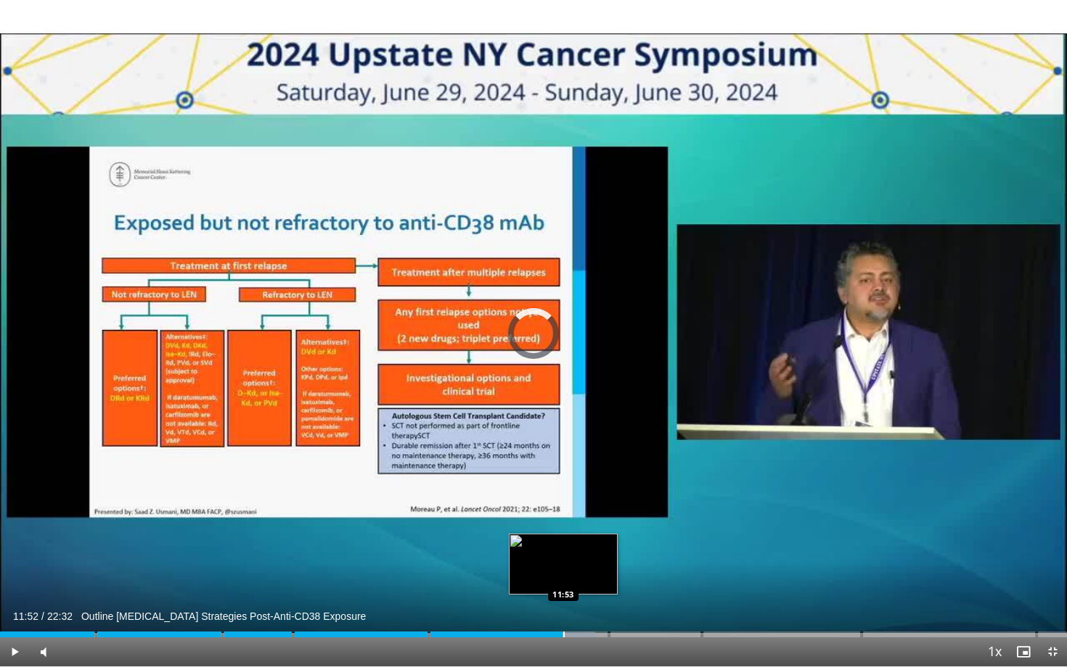
drag, startPoint x: 545, startPoint y: 636, endPoint x: 563, endPoint y: 636, distance: 18.1
click at [563, 573] on div "Loaded : 55.76% 11:52" at bounding box center [533, 635] width 1067 height 6
drag, startPoint x: 563, startPoint y: 636, endPoint x: 588, endPoint y: 636, distance: 25.4
click at [578, 573] on div "Progress Bar" at bounding box center [576, 635] width 1 height 6
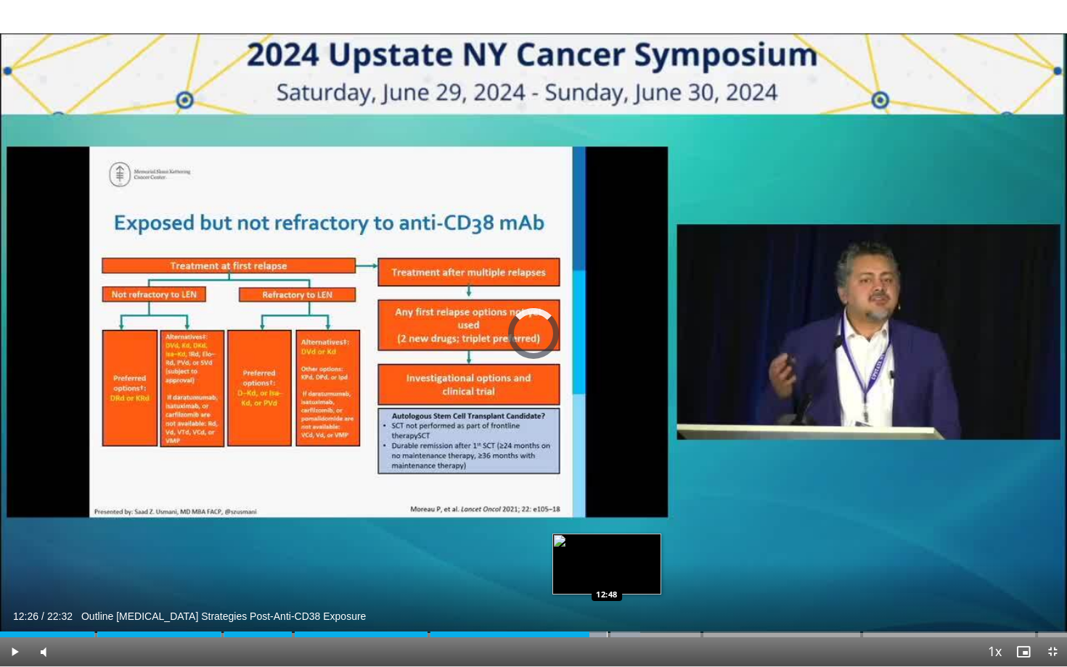
drag, startPoint x: 588, startPoint y: 636, endPoint x: 609, endPoint y: 636, distance: 21.0
click at [609, 573] on div "Loaded : 59.97% 12:47 12:48" at bounding box center [533, 631] width 1067 height 14
drag, startPoint x: 609, startPoint y: 635, endPoint x: 623, endPoint y: 635, distance: 13.8
click at [623, 573] on div "Loaded : 62.19% 13:08 13:09" at bounding box center [533, 631] width 1067 height 14
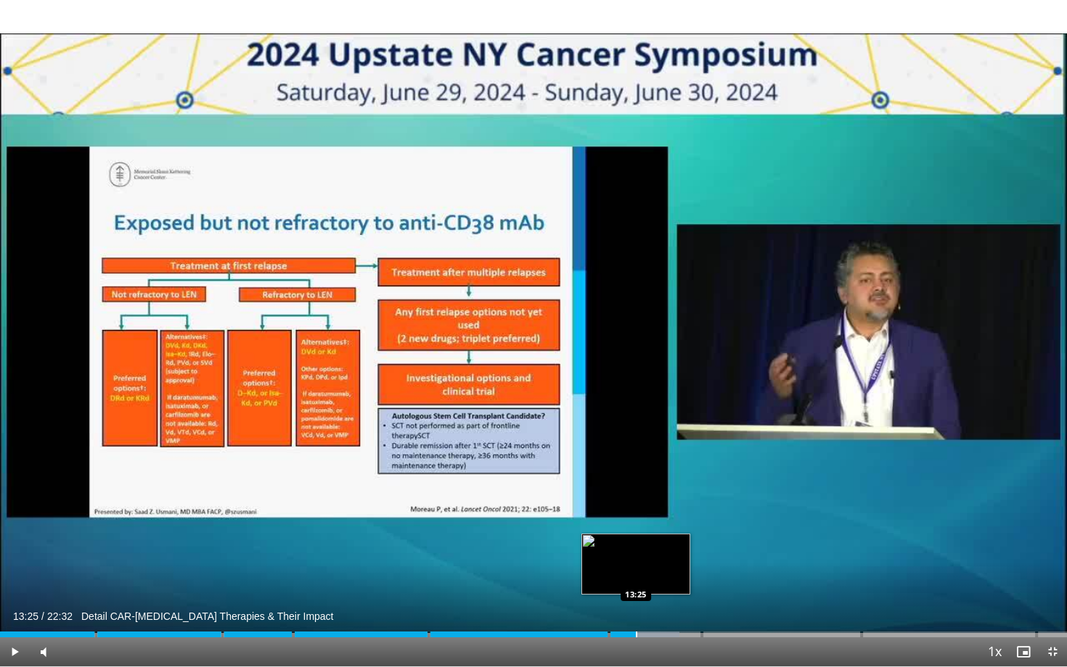
click at [636, 573] on div "Loaded : 63.67% 13:25" at bounding box center [533, 635] width 1067 height 6
drag, startPoint x: 636, startPoint y: 636, endPoint x: 649, endPoint y: 636, distance: 13.1
click at [649, 573] on div "Progress Bar" at bounding box center [649, 635] width 1 height 6
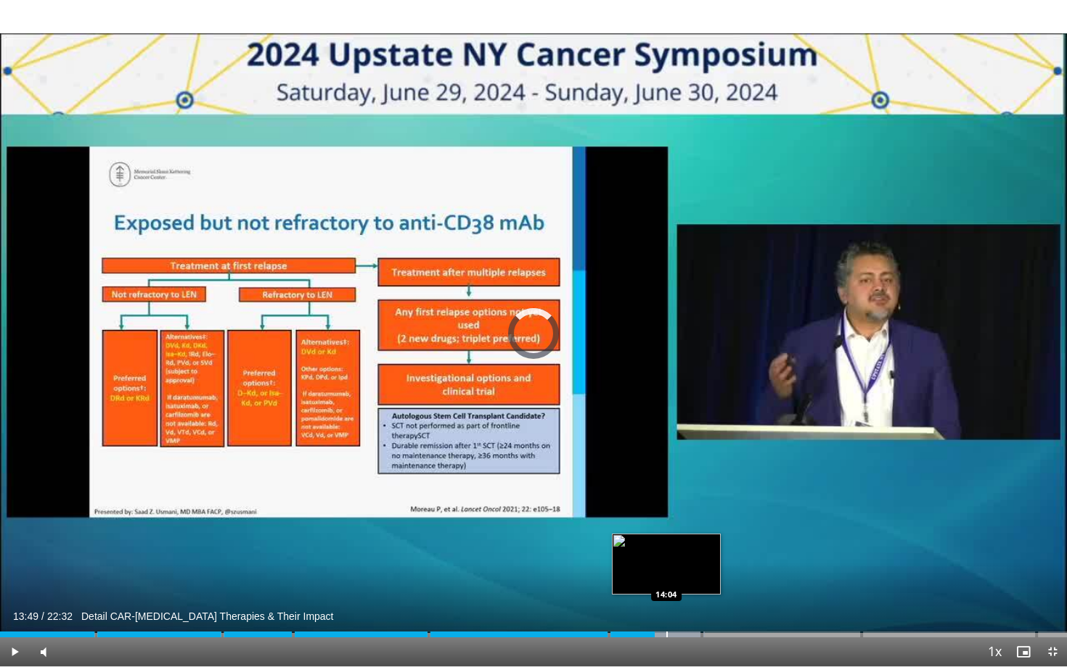
drag, startPoint x: 654, startPoint y: 636, endPoint x: 666, endPoint y: 636, distance: 11.6
click at [666, 573] on div "Loaded : 66.03% 14:04" at bounding box center [533, 635] width 1067 height 6
drag, startPoint x: 674, startPoint y: 636, endPoint x: 692, endPoint y: 632, distance: 18.7
click at [692, 573] on div "Loaded : 68.11% 14:35 14:36" at bounding box center [533, 631] width 1067 height 14
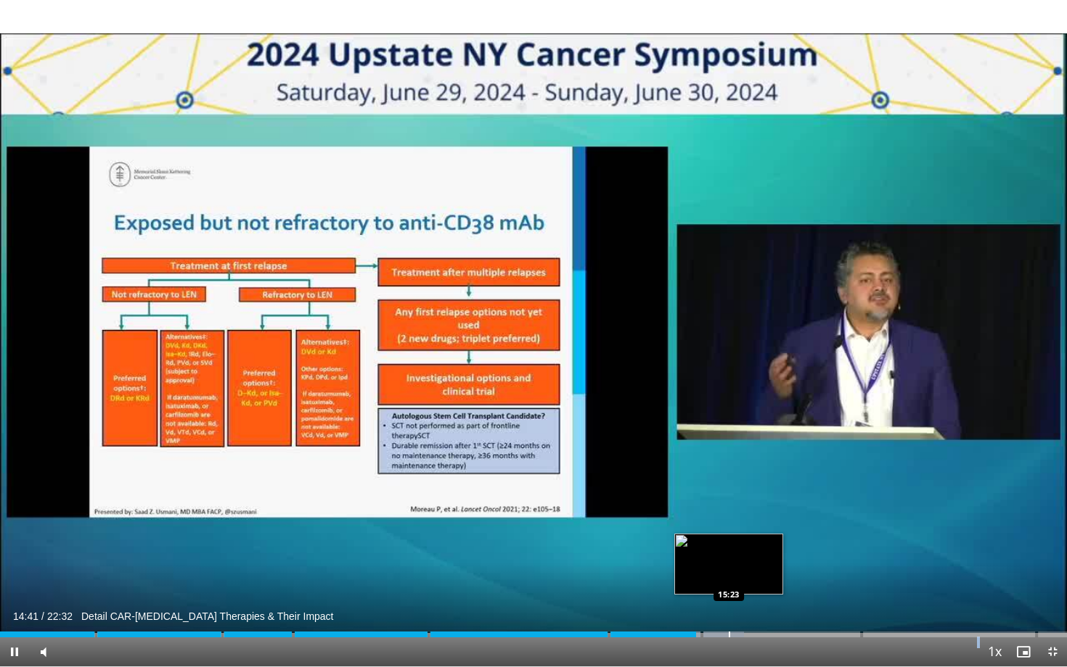
drag, startPoint x: 692, startPoint y: 632, endPoint x: 728, endPoint y: 633, distance: 36.3
click at [728, 573] on video-js "**********" at bounding box center [533, 333] width 1067 height 667
drag, startPoint x: 699, startPoint y: 634, endPoint x: 726, endPoint y: 634, distance: 27.6
click at [726, 573] on div "Progress Bar" at bounding box center [726, 635] width 1 height 6
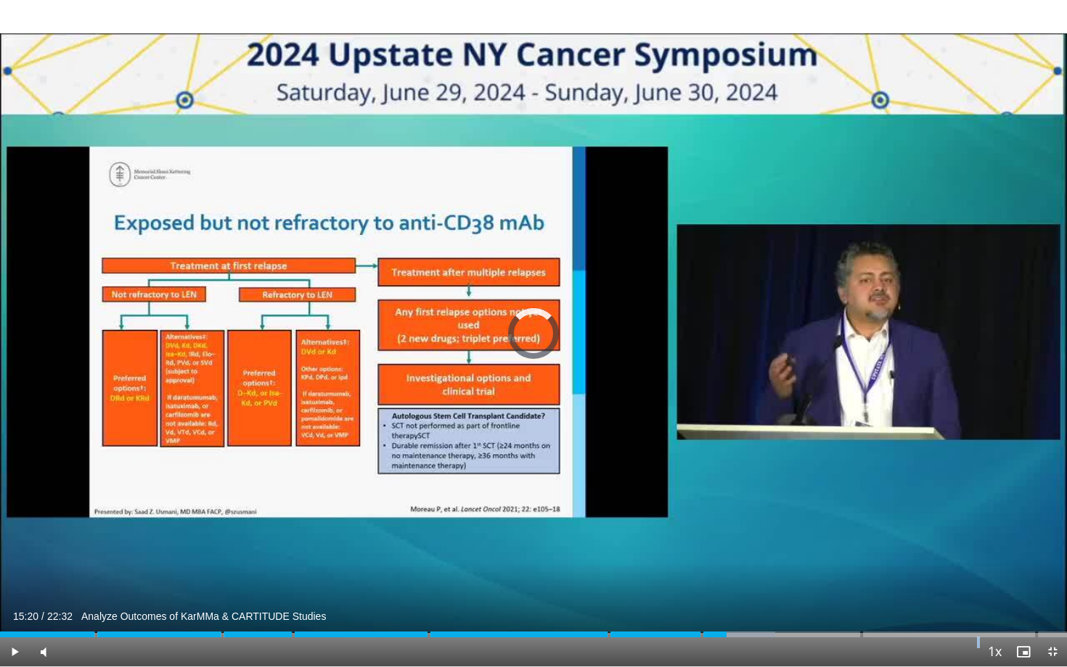
drag, startPoint x: 726, startPoint y: 634, endPoint x: 740, endPoint y: 634, distance: 13.8
click at [740, 573] on div "Progress Bar" at bounding box center [739, 635] width 1 height 6
drag, startPoint x: 740, startPoint y: 634, endPoint x: 755, endPoint y: 634, distance: 14.5
click at [752, 573] on div "Progress Bar" at bounding box center [751, 635] width 1 height 6
drag, startPoint x: 755, startPoint y: 634, endPoint x: 775, endPoint y: 634, distance: 20.3
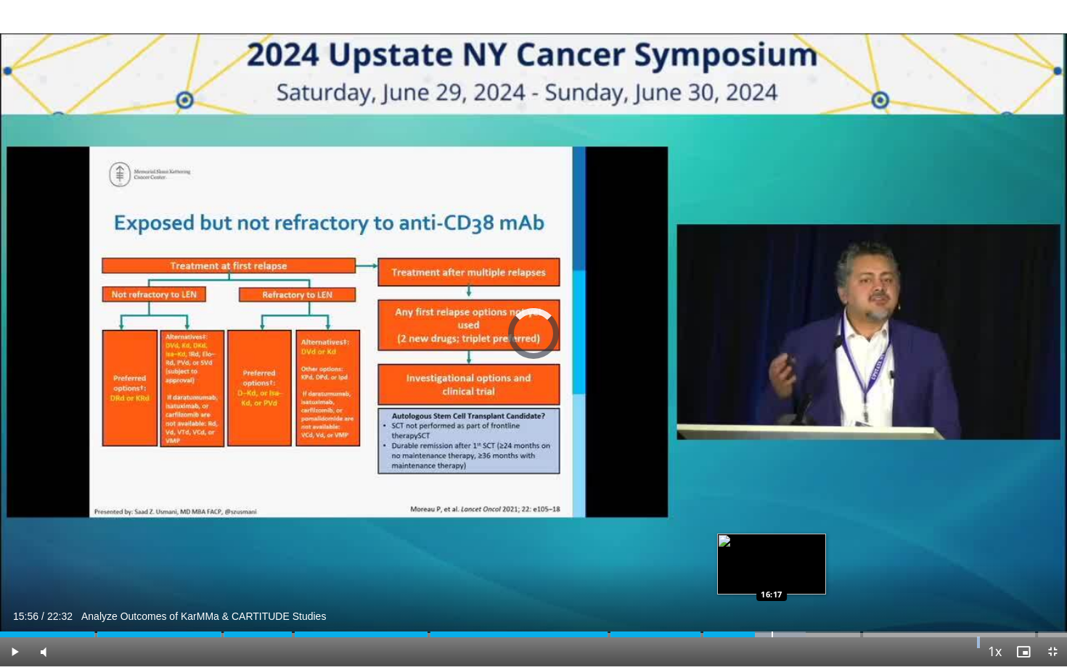
click at [773, 573] on div "Progress Bar" at bounding box center [771, 635] width 1 height 6
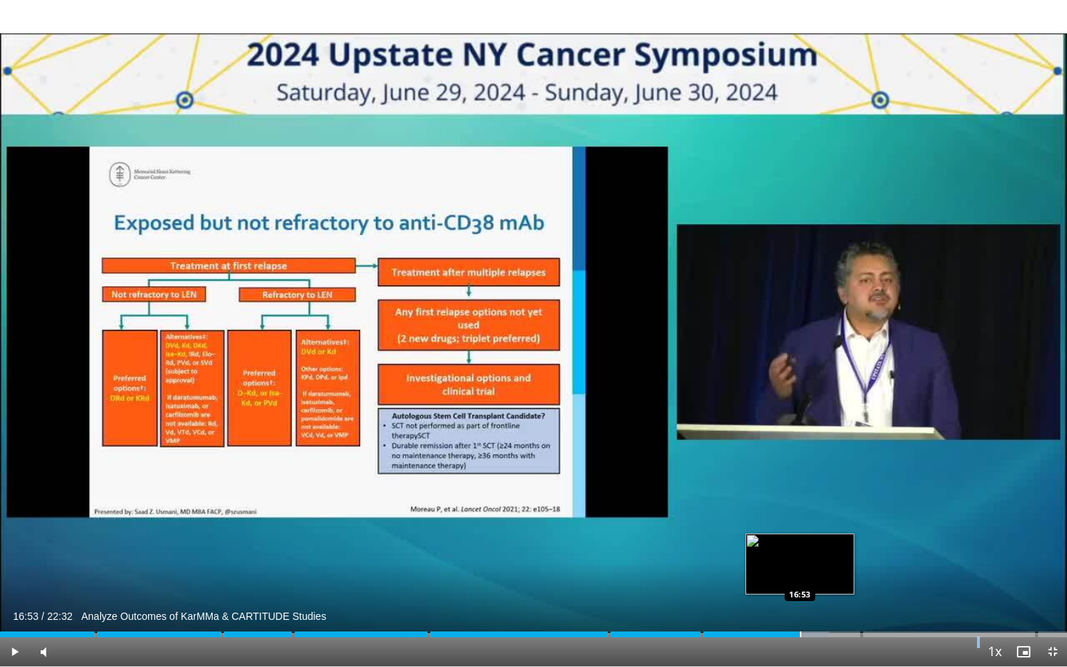
drag, startPoint x: 776, startPoint y: 635, endPoint x: 799, endPoint y: 630, distance: 23.6
click at [800, 573] on div "Loaded : 77.74% 16:52 16:53" at bounding box center [533, 631] width 1067 height 14
drag, startPoint x: 799, startPoint y: 630, endPoint x: 822, endPoint y: 630, distance: 23.2
click at [822, 573] on div "Loaded : 79.96% 17:18 17:20" at bounding box center [533, 631] width 1067 height 14
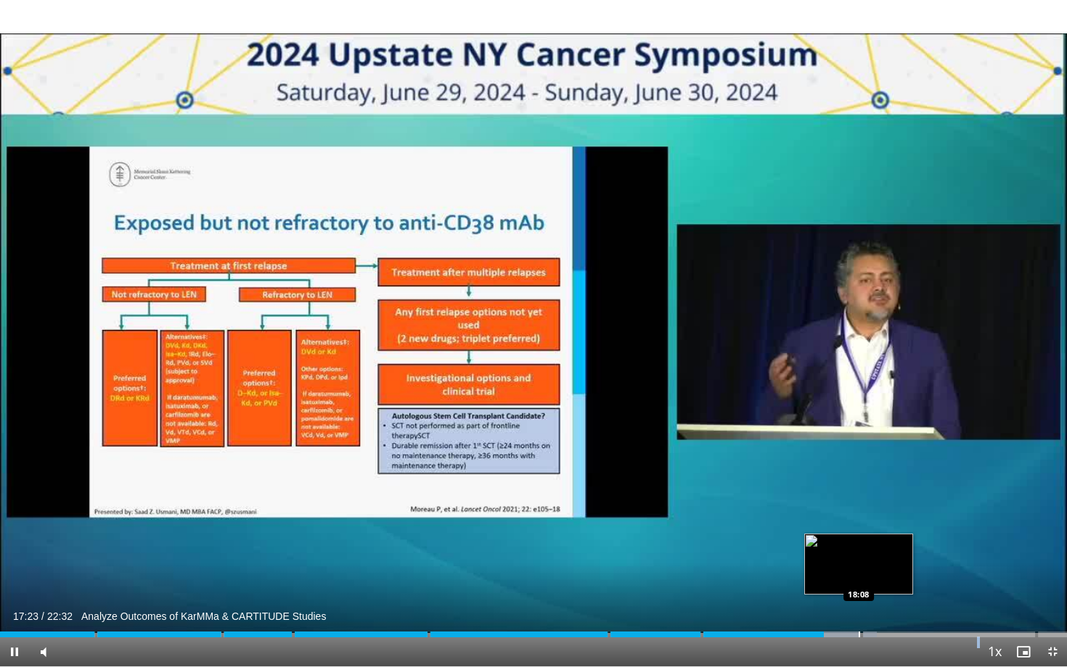
drag, startPoint x: 822, startPoint y: 630, endPoint x: 858, endPoint y: 630, distance: 36.3
click at [858, 573] on video-js "**********" at bounding box center [533, 333] width 1067 height 667
drag, startPoint x: 827, startPoint y: 637, endPoint x: 850, endPoint y: 637, distance: 23.2
click at [850, 573] on div "Progress Bar" at bounding box center [850, 635] width 1 height 6
drag, startPoint x: 850, startPoint y: 637, endPoint x: 876, endPoint y: 637, distance: 25.4
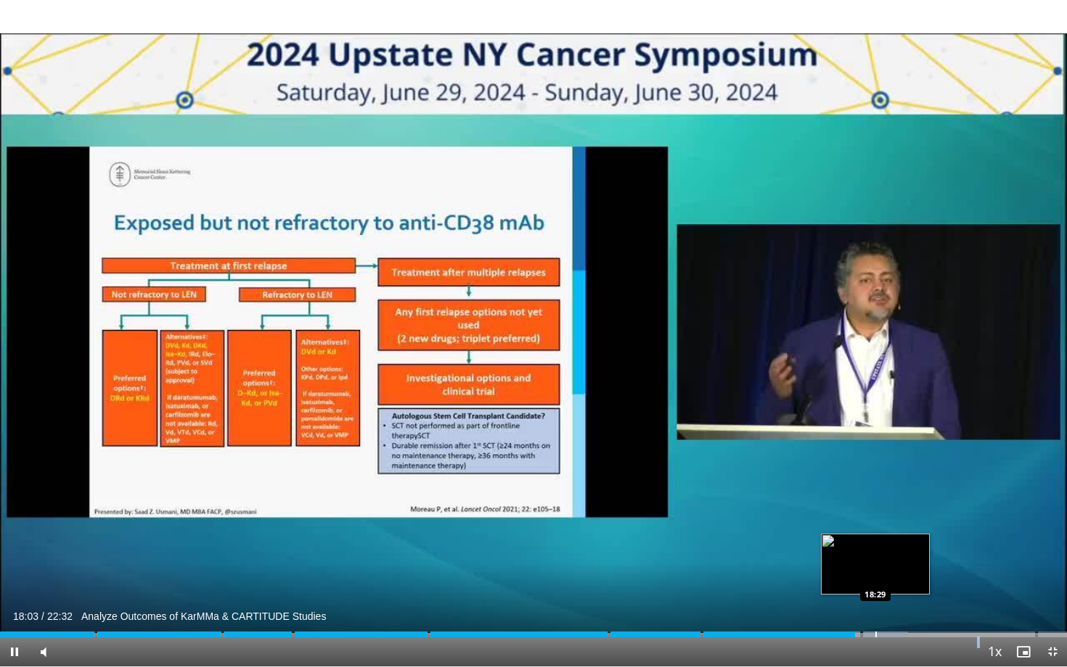
click at [876, 573] on video-js "**********" at bounding box center [533, 333] width 1067 height 667
drag, startPoint x: 860, startPoint y: 635, endPoint x: 889, endPoint y: 635, distance: 29.0
click at [889, 573] on div "Progress Bar" at bounding box center [889, 635] width 1 height 6
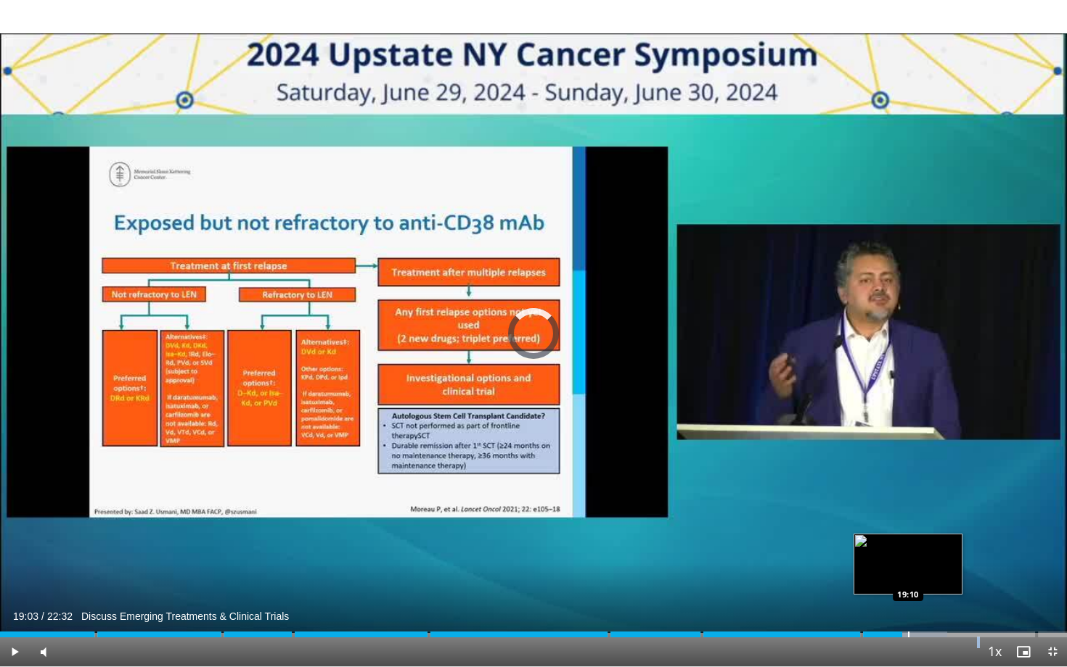
drag, startPoint x: 891, startPoint y: 636, endPoint x: 908, endPoint y: 635, distance: 17.4
click at [908, 573] on div "Loaded : 88.78% 19:10" at bounding box center [533, 635] width 1067 height 6
drag, startPoint x: 911, startPoint y: 634, endPoint x: 927, endPoint y: 635, distance: 16.0
click at [923, 573] on div "Progress Bar" at bounding box center [921, 635] width 1 height 6
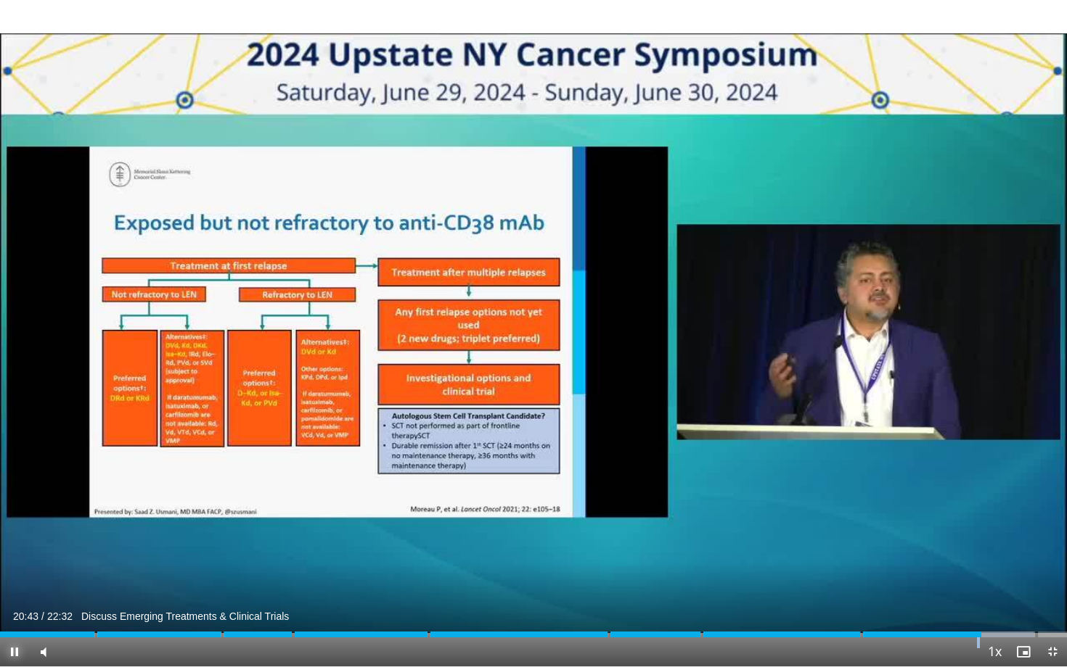
click at [15, 573] on span "Video Player" at bounding box center [14, 652] width 29 height 29
click at [1029, 573] on span "Video Player" at bounding box center [1052, 652] width 29 height 29
